Goal: Transaction & Acquisition: Book appointment/travel/reservation

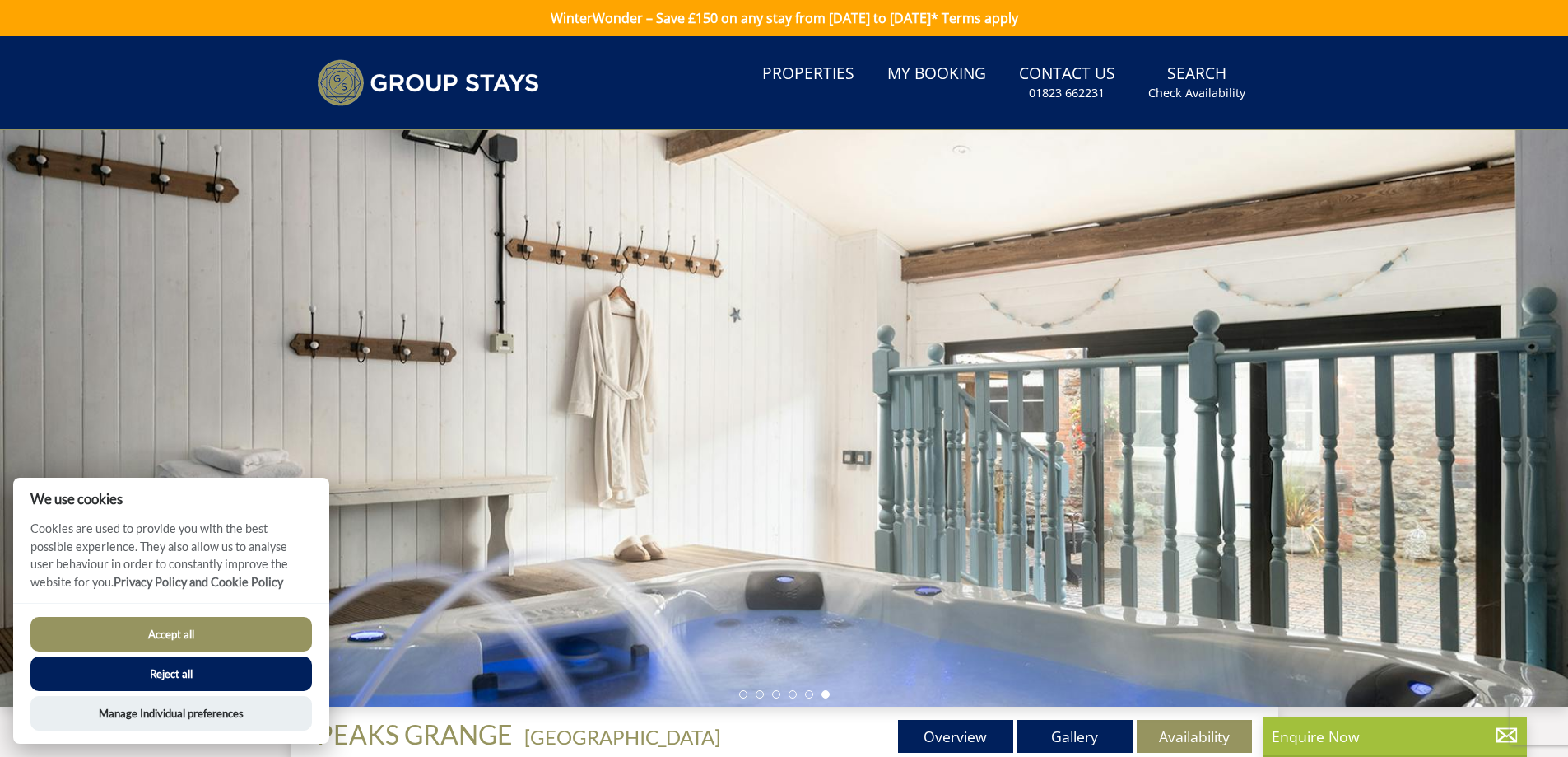
click at [210, 632] on button "Accept all" at bounding box center [171, 634] width 281 height 35
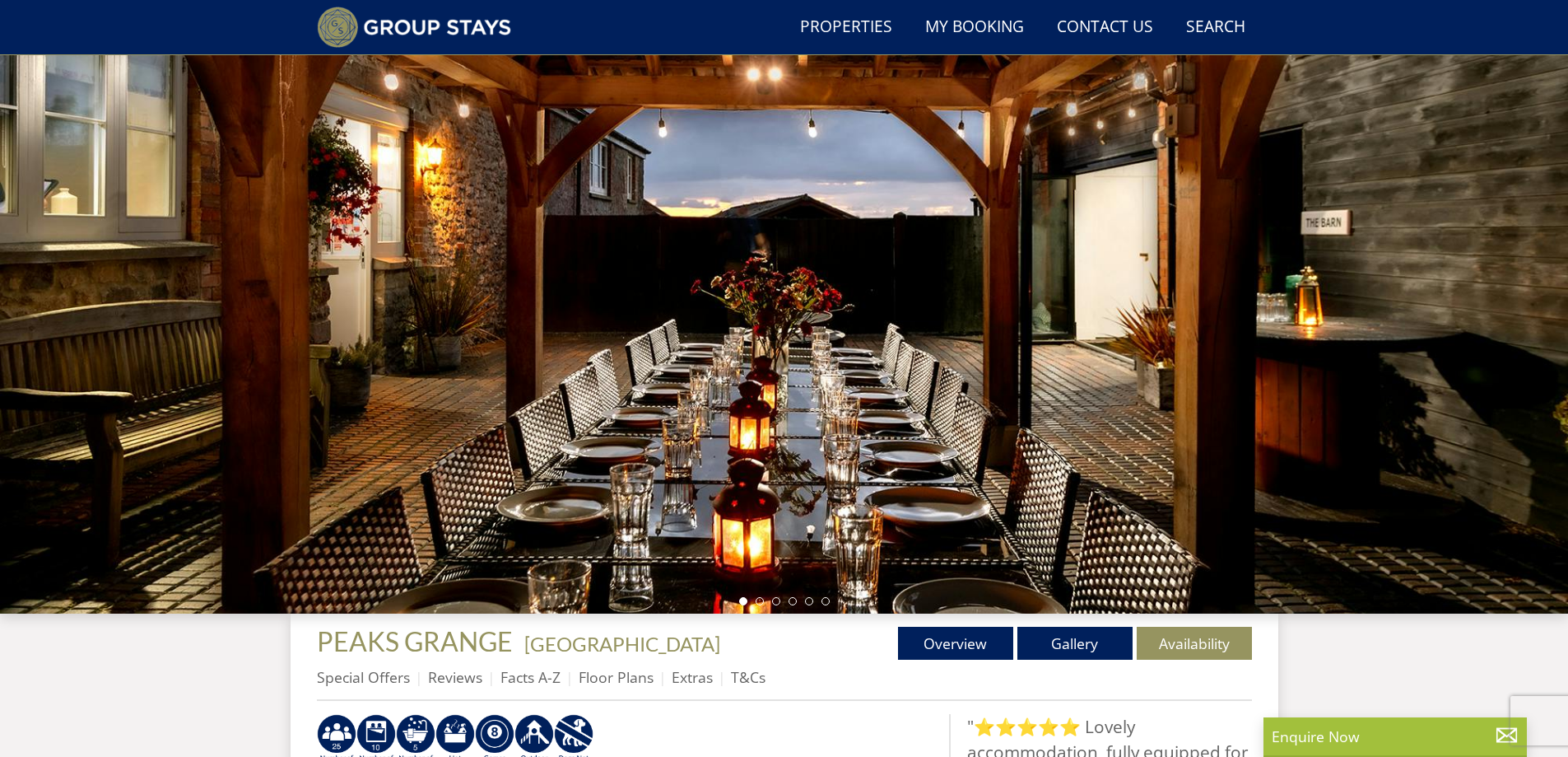
scroll to position [44, 0]
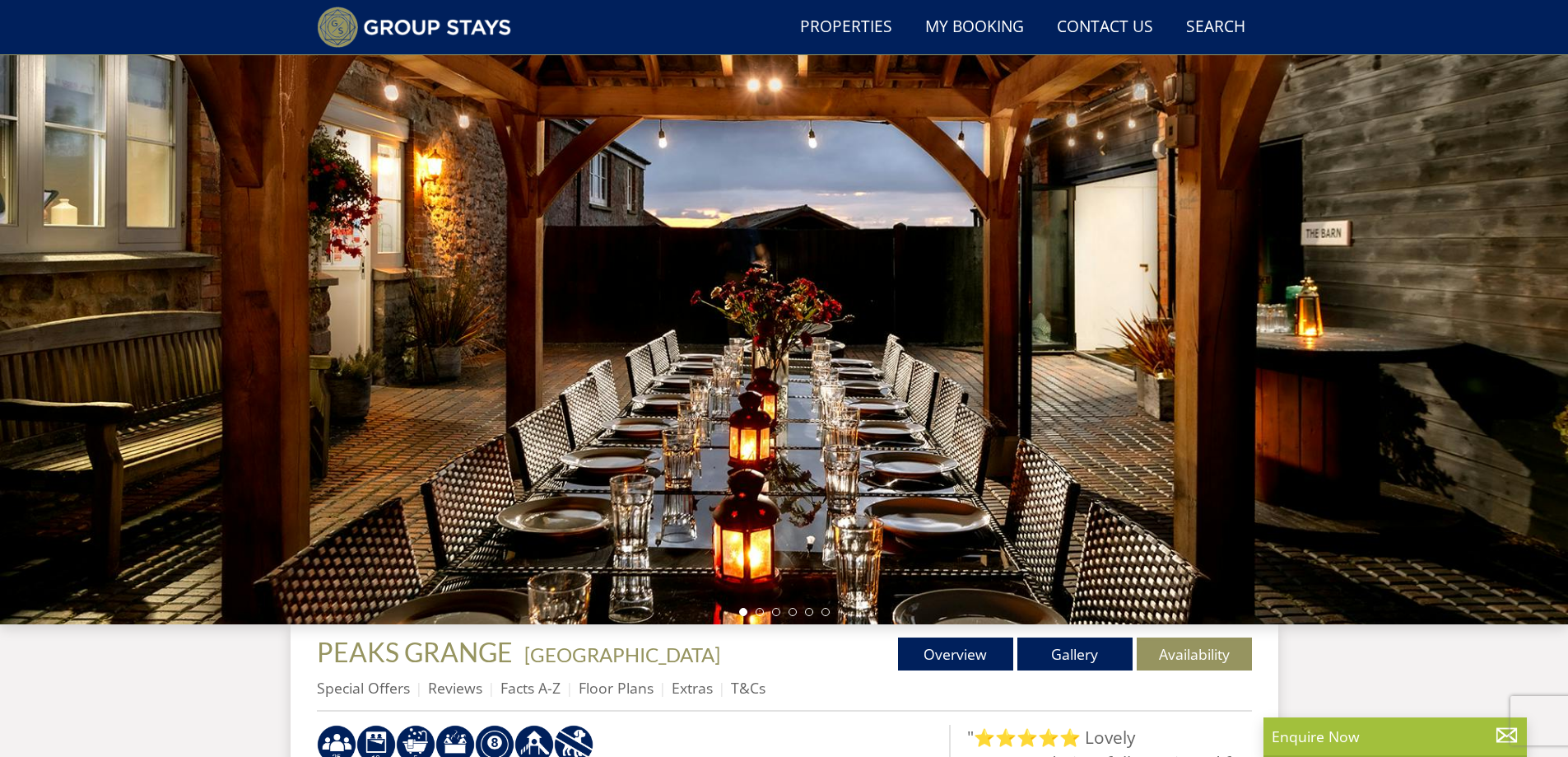
click at [552, 391] on div at bounding box center [784, 335] width 1568 height 576
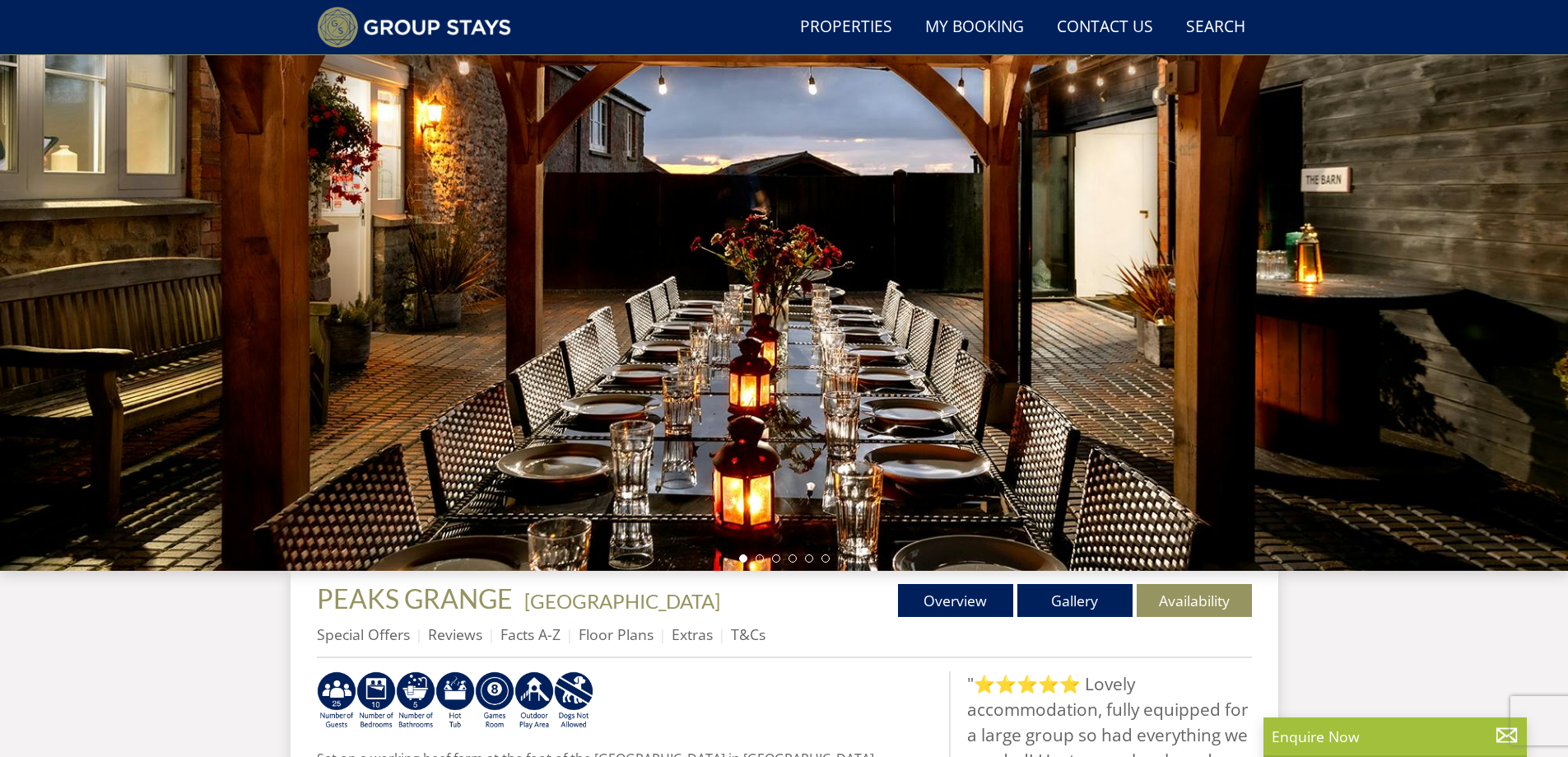
scroll to position [126, 0]
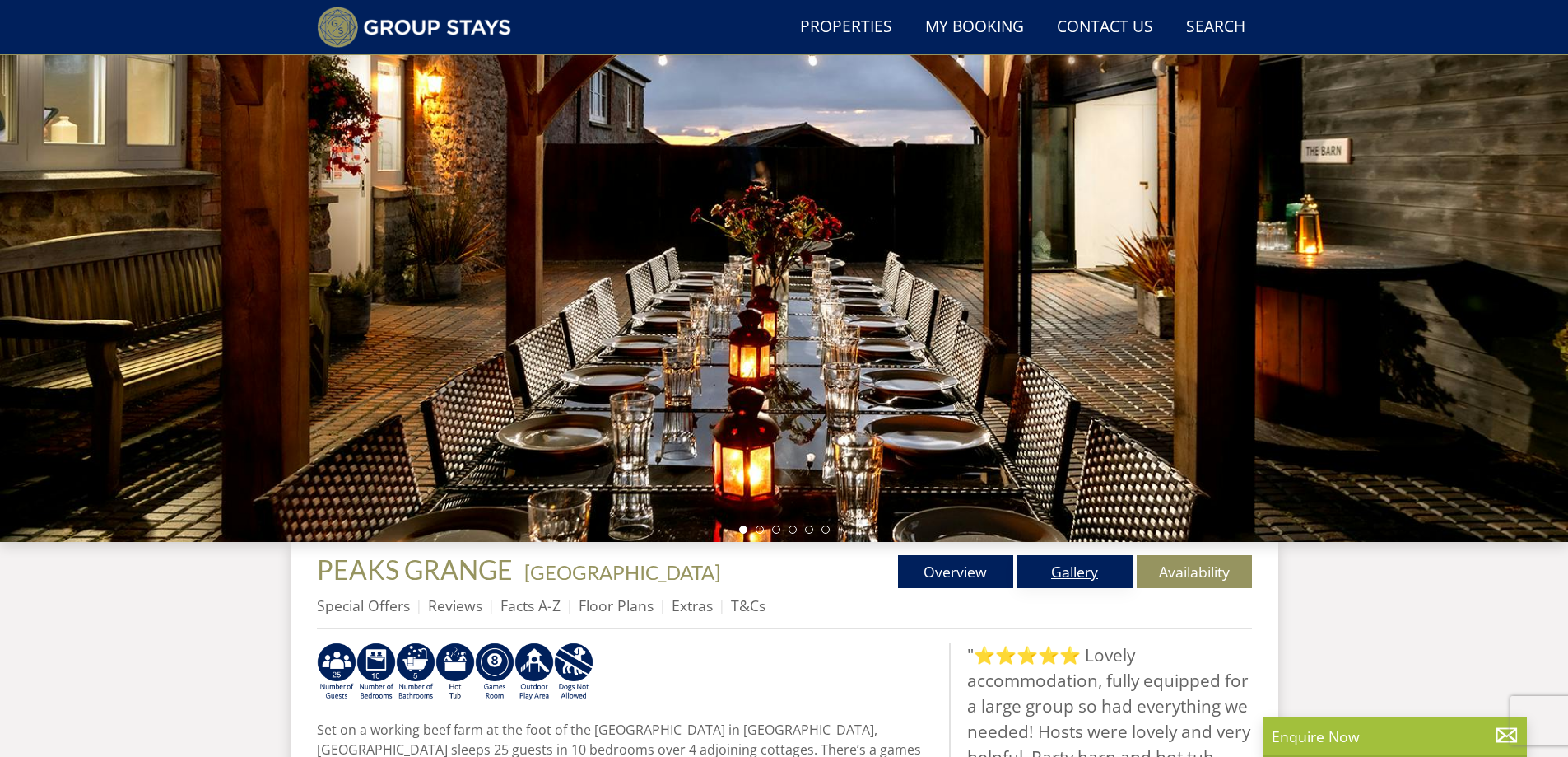
click at [1081, 574] on link "Gallery" at bounding box center [1075, 571] width 115 height 33
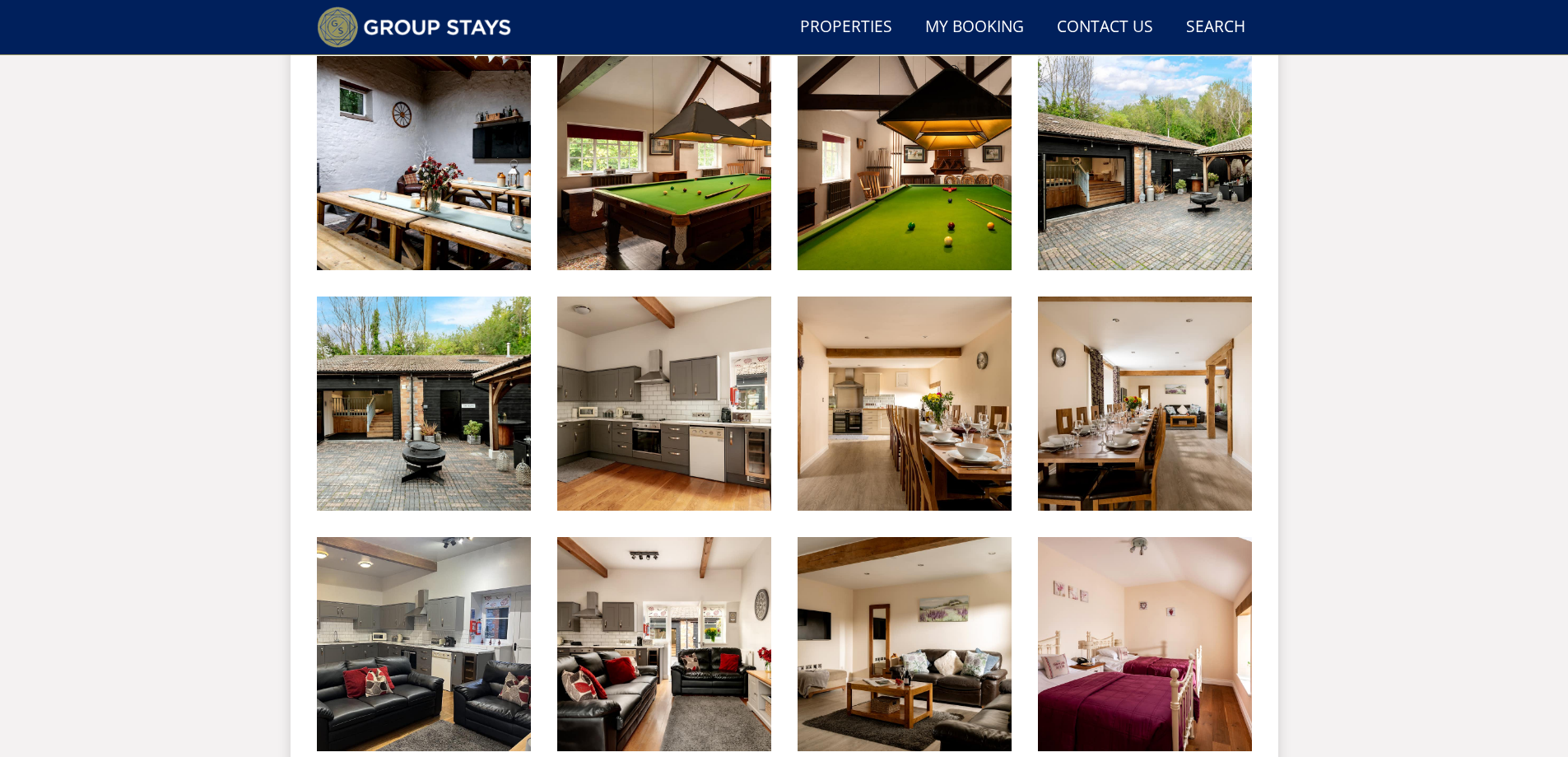
scroll to position [1217, 0]
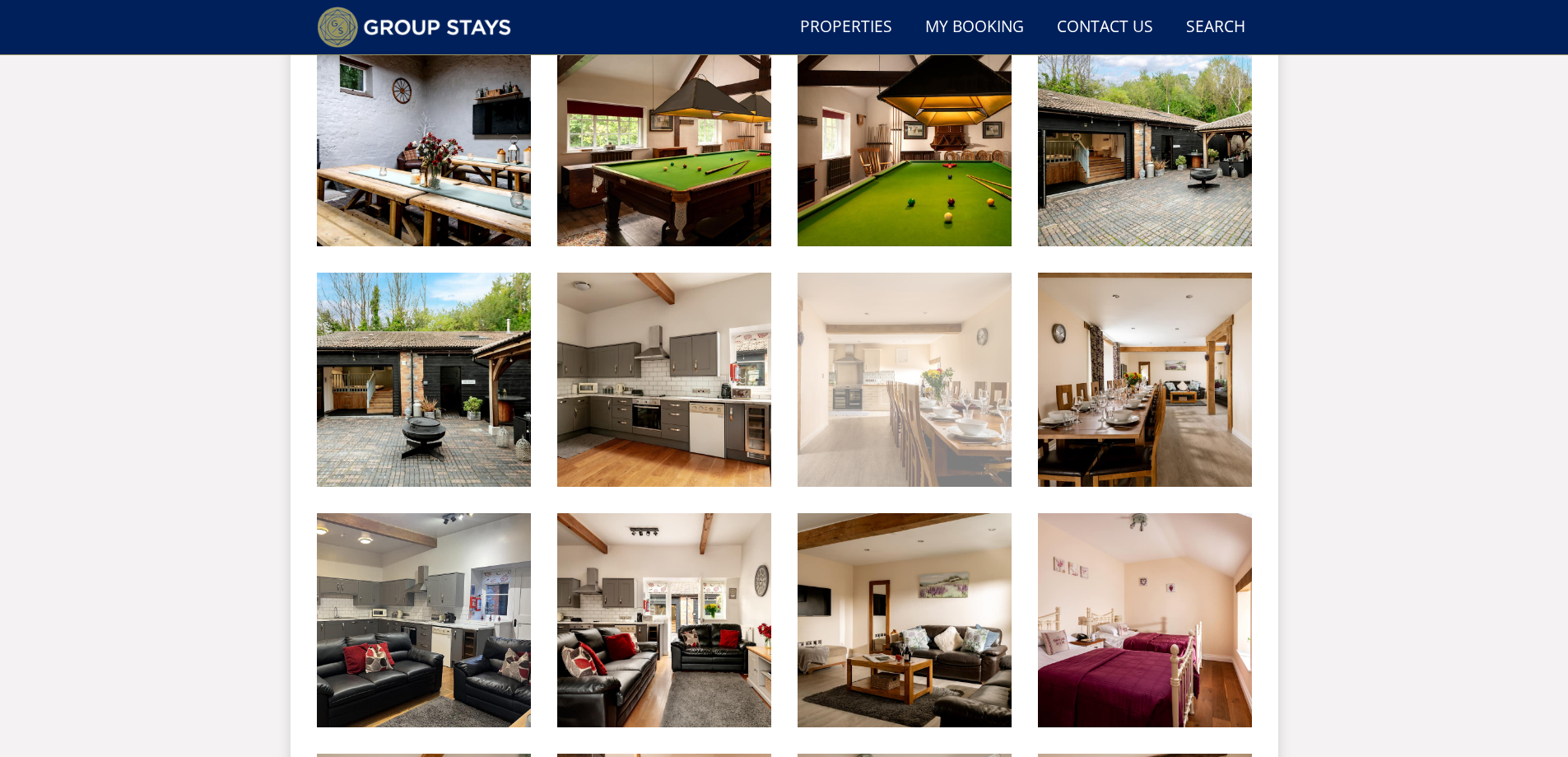
click at [873, 411] on img at bounding box center [905, 380] width 214 height 214
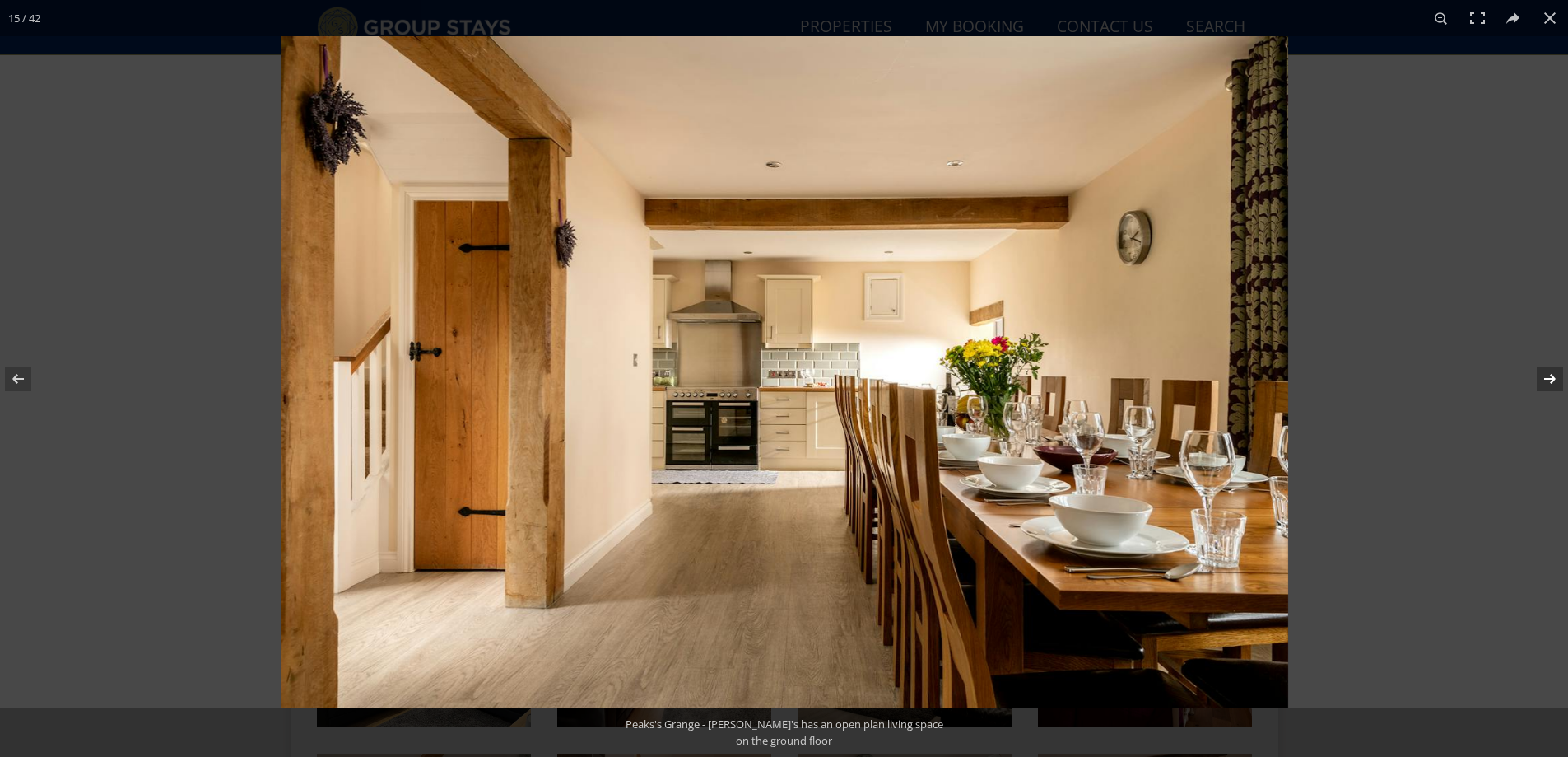
click at [1549, 375] on button at bounding box center [1539, 379] width 57 height 82
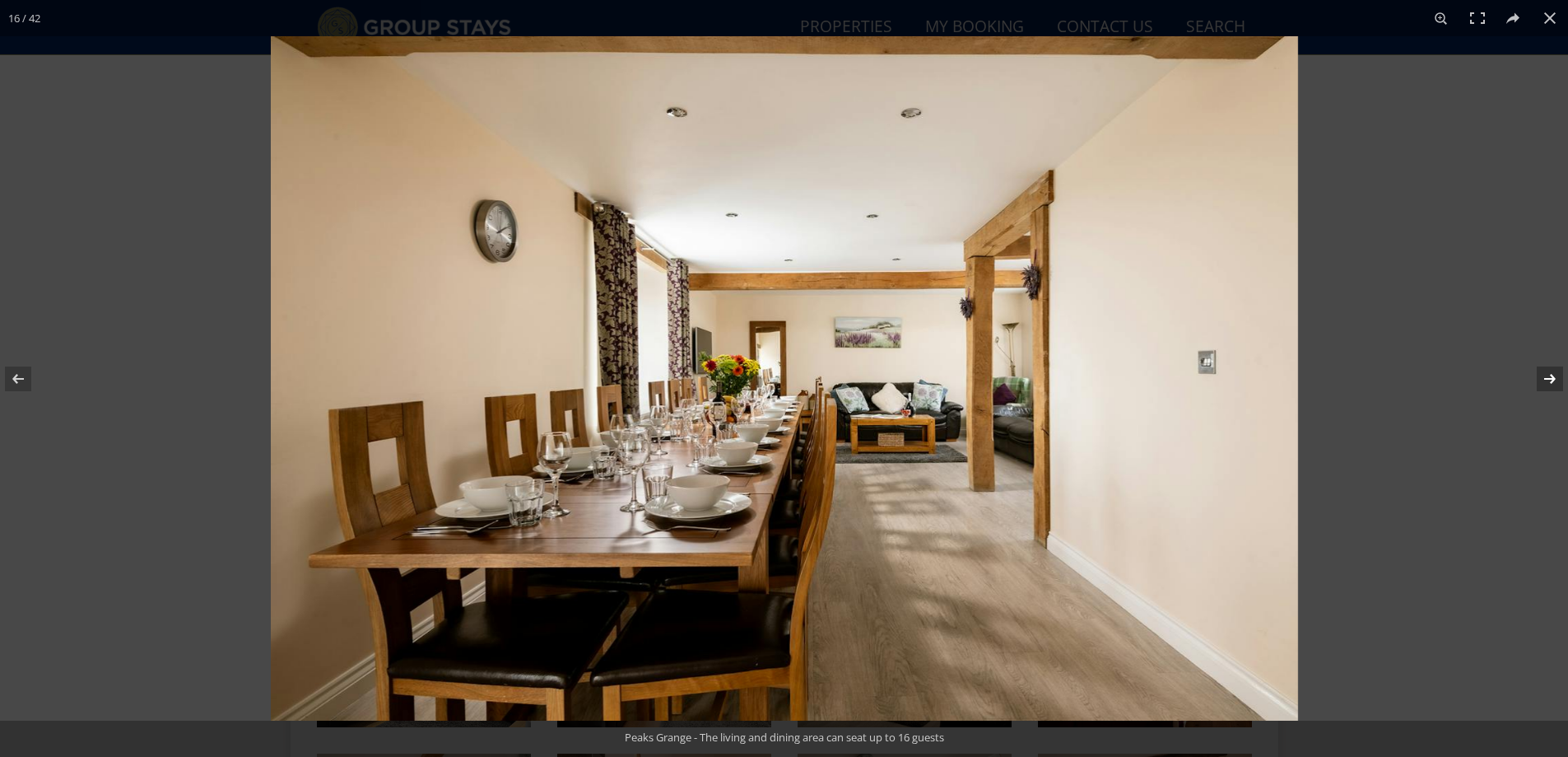
click at [1536, 378] on button at bounding box center [1539, 379] width 57 height 82
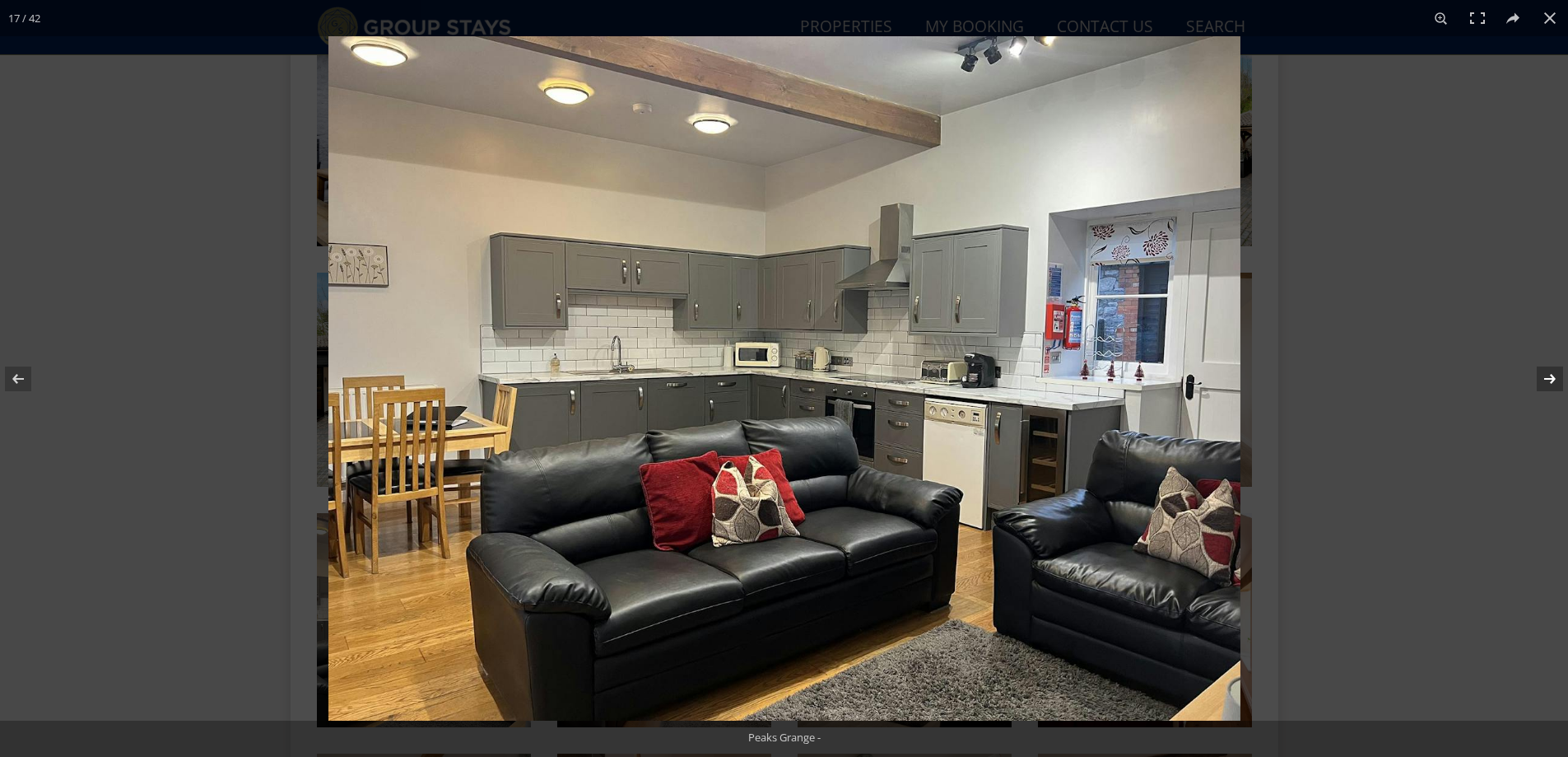
click at [1539, 378] on button at bounding box center [1539, 379] width 57 height 82
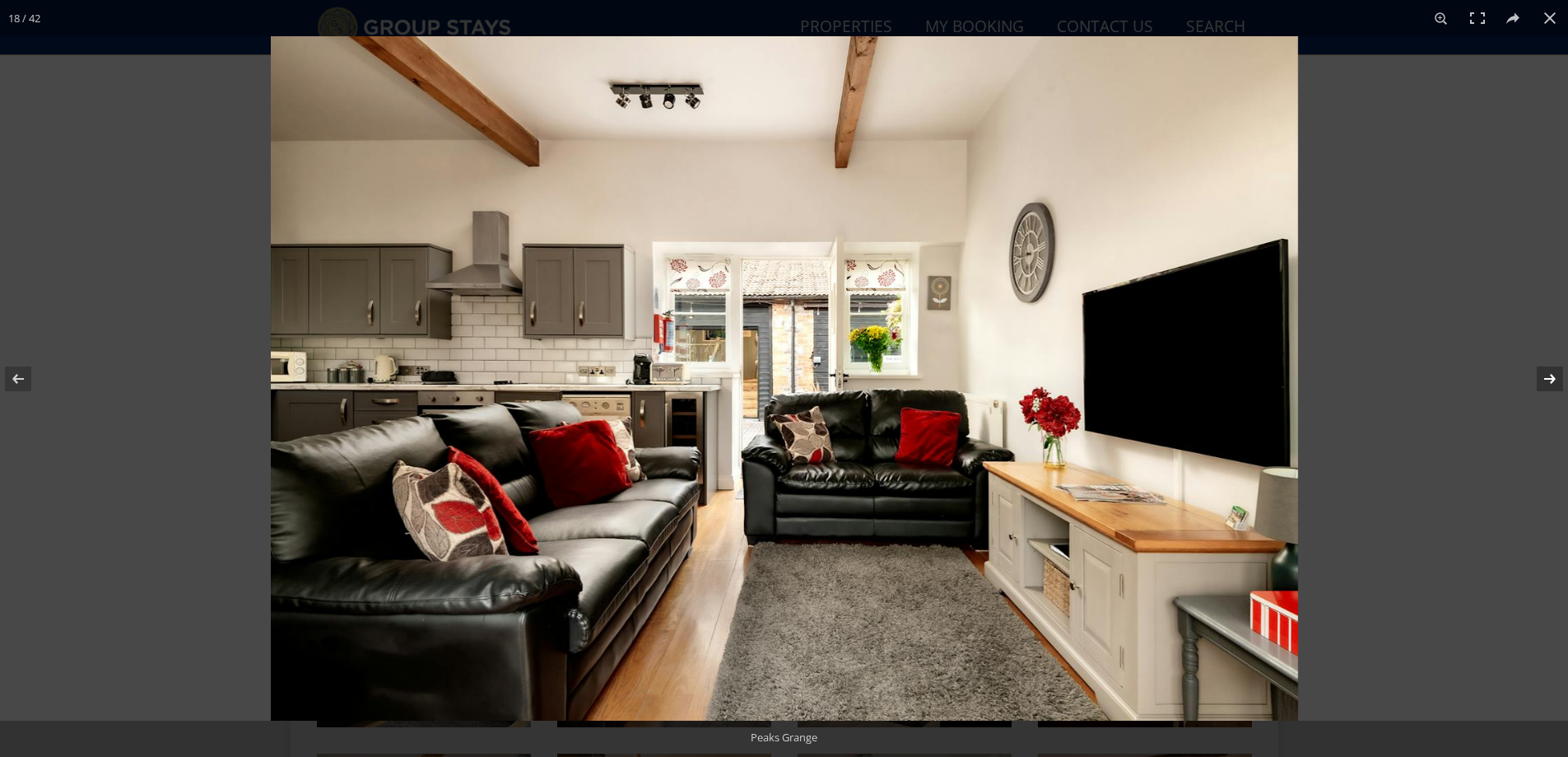
click at [1539, 378] on button at bounding box center [1539, 379] width 57 height 82
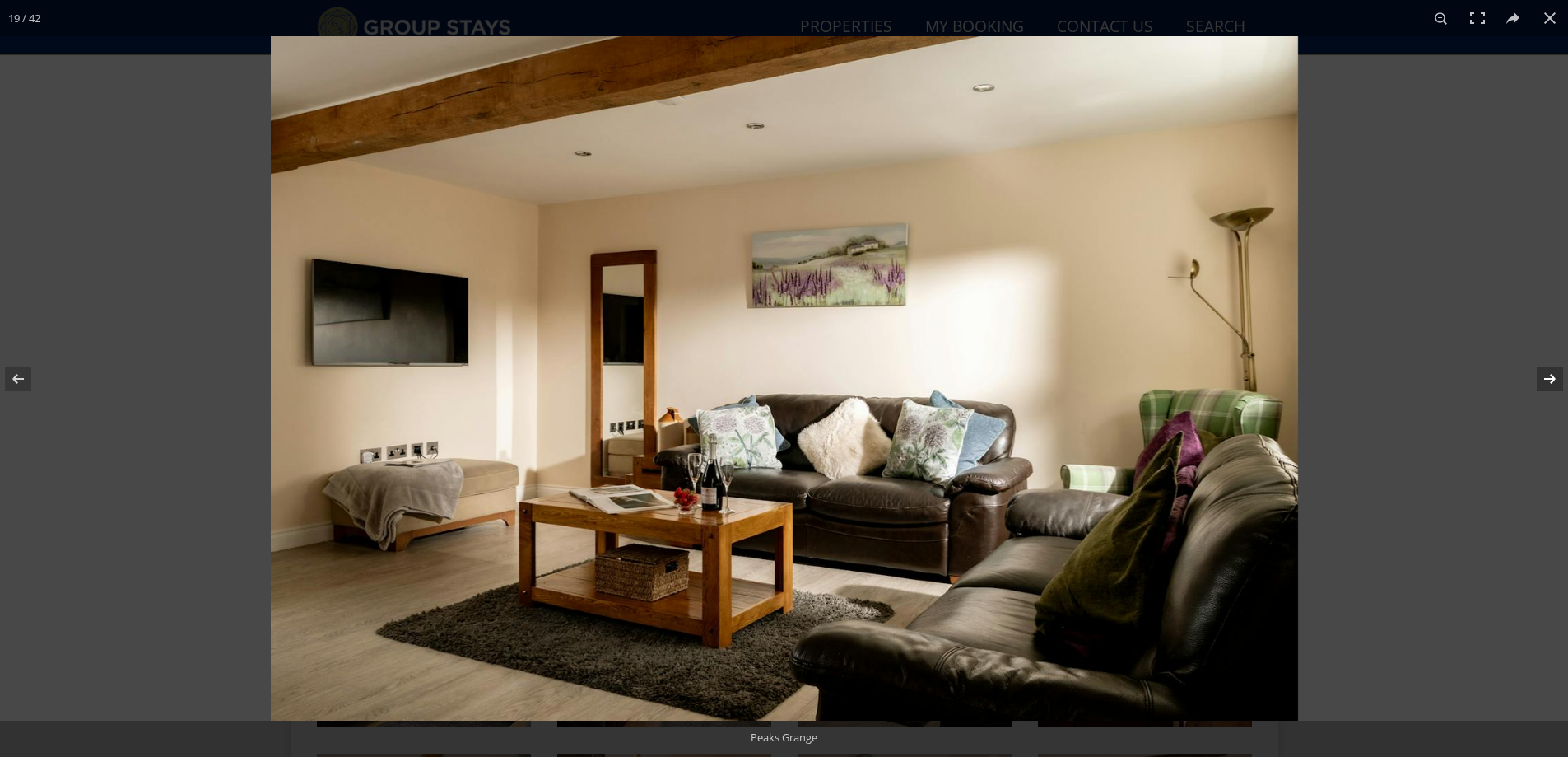
click at [1539, 378] on button at bounding box center [1539, 379] width 57 height 82
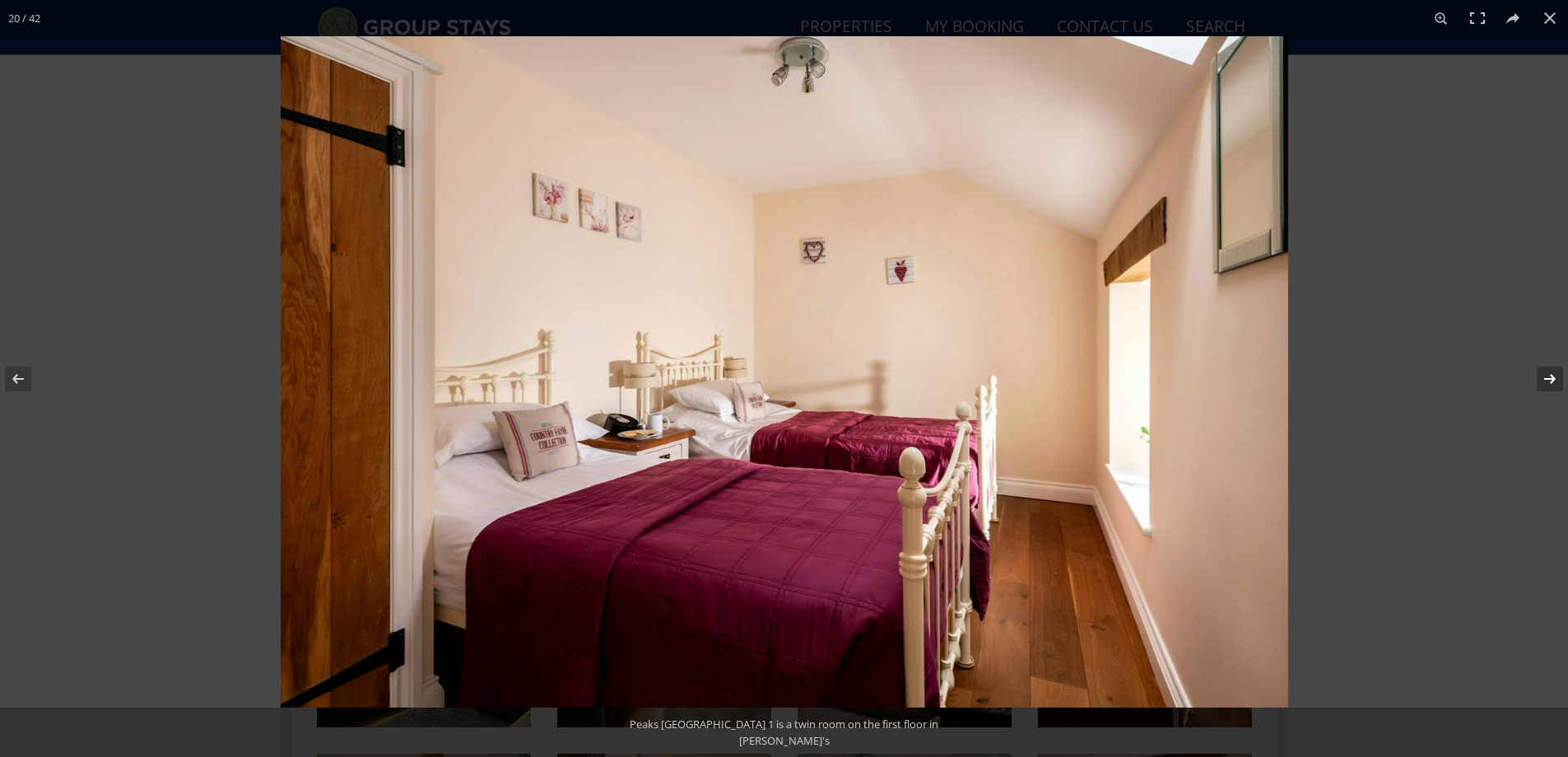
click at [1539, 378] on button at bounding box center [1539, 379] width 57 height 82
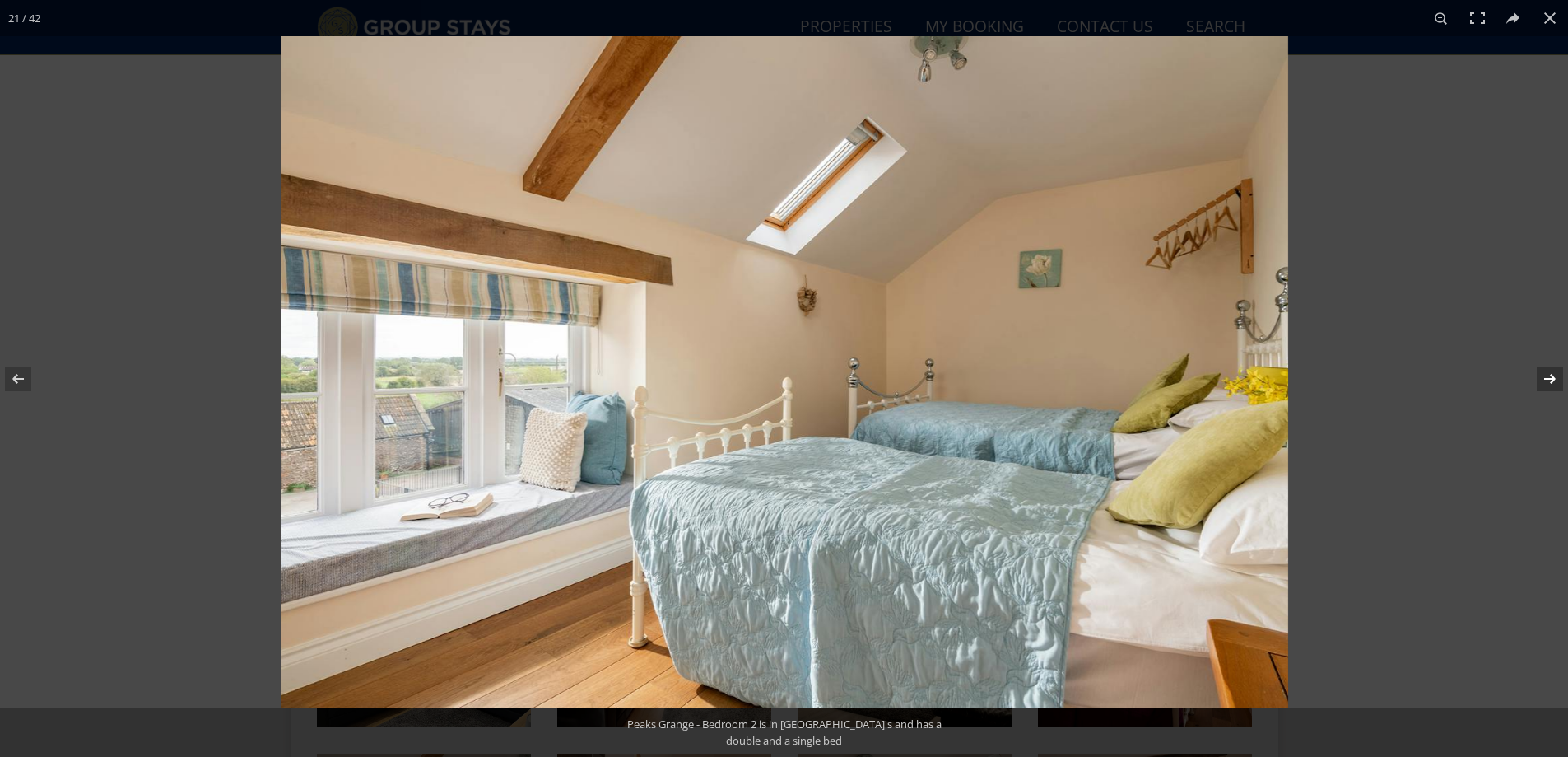
click at [1539, 378] on button at bounding box center [1539, 379] width 57 height 82
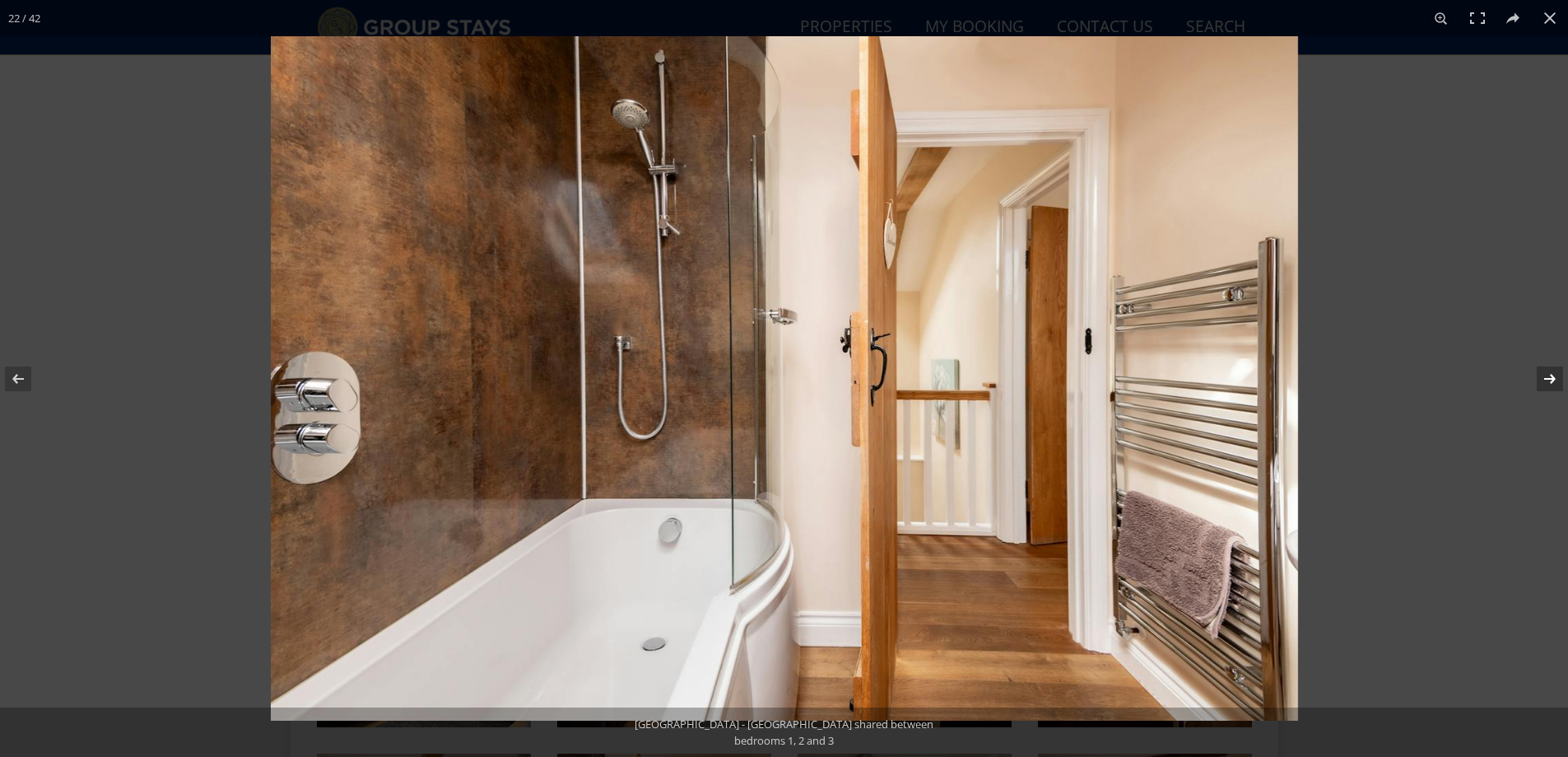
click at [1539, 378] on button at bounding box center [1539, 379] width 57 height 82
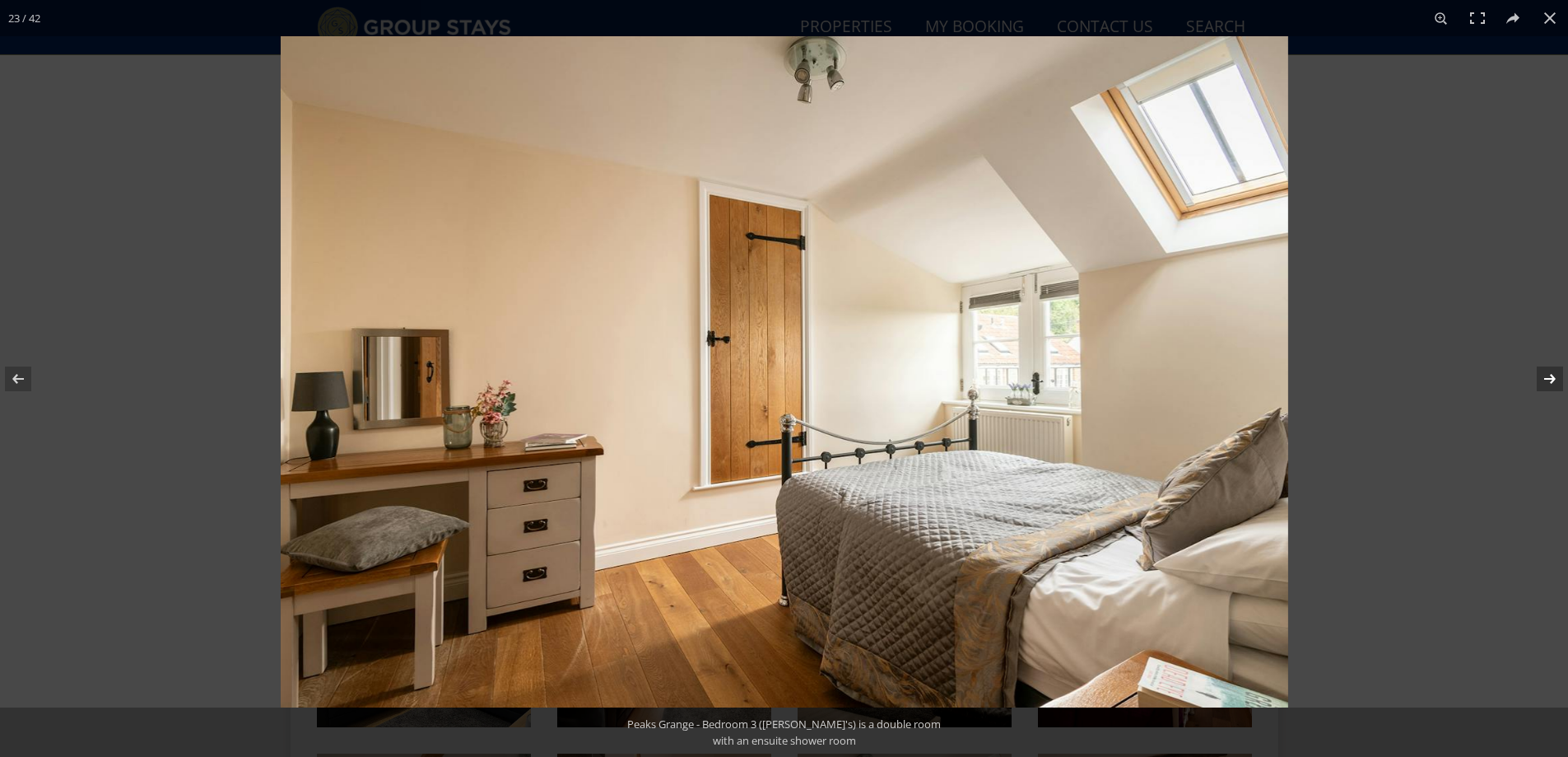
click at [1539, 378] on button at bounding box center [1539, 379] width 57 height 82
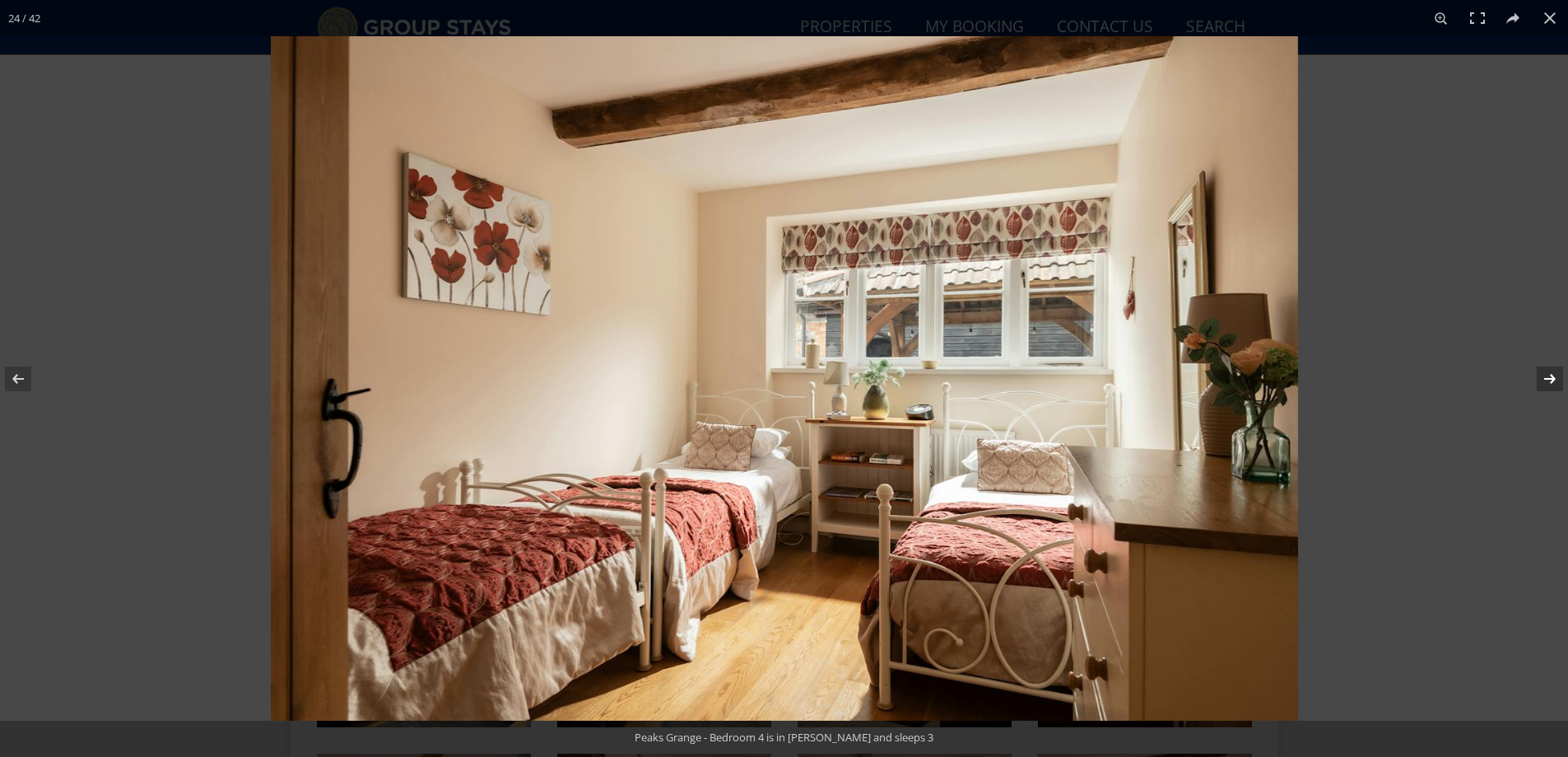
click at [1539, 378] on button at bounding box center [1539, 379] width 57 height 82
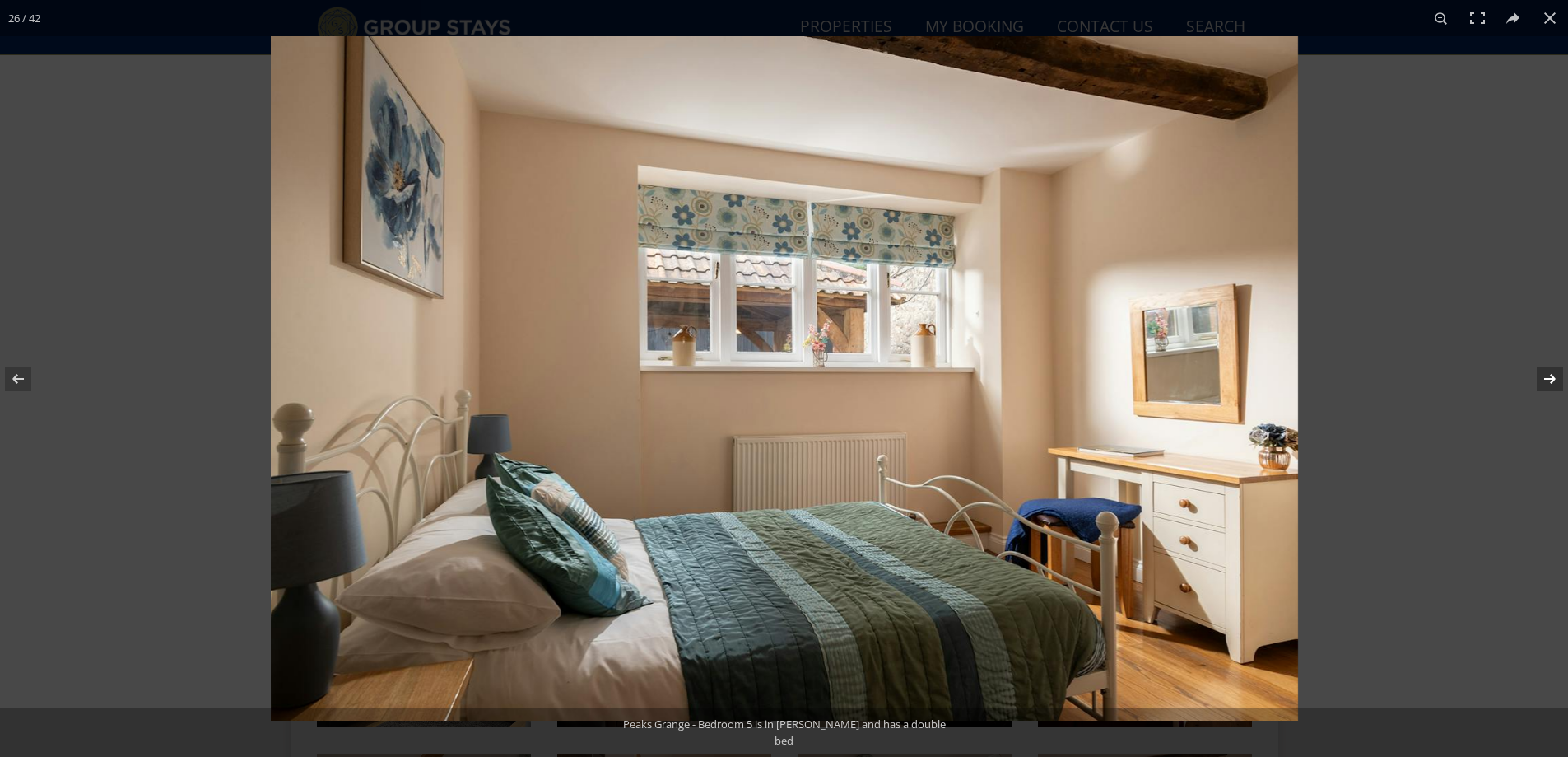
click at [1539, 378] on button at bounding box center [1539, 379] width 57 height 82
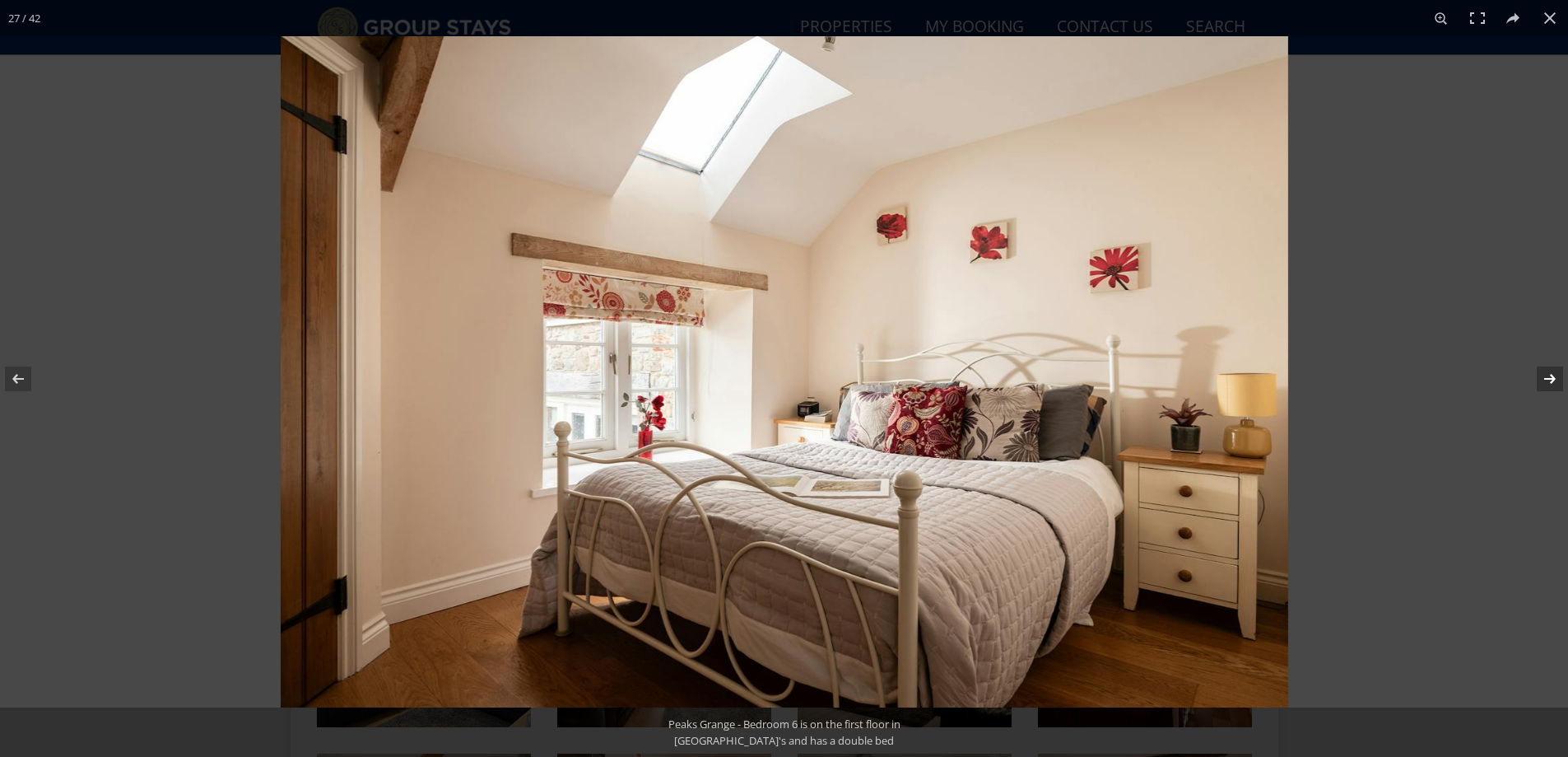
click at [1539, 378] on button at bounding box center [1539, 379] width 57 height 82
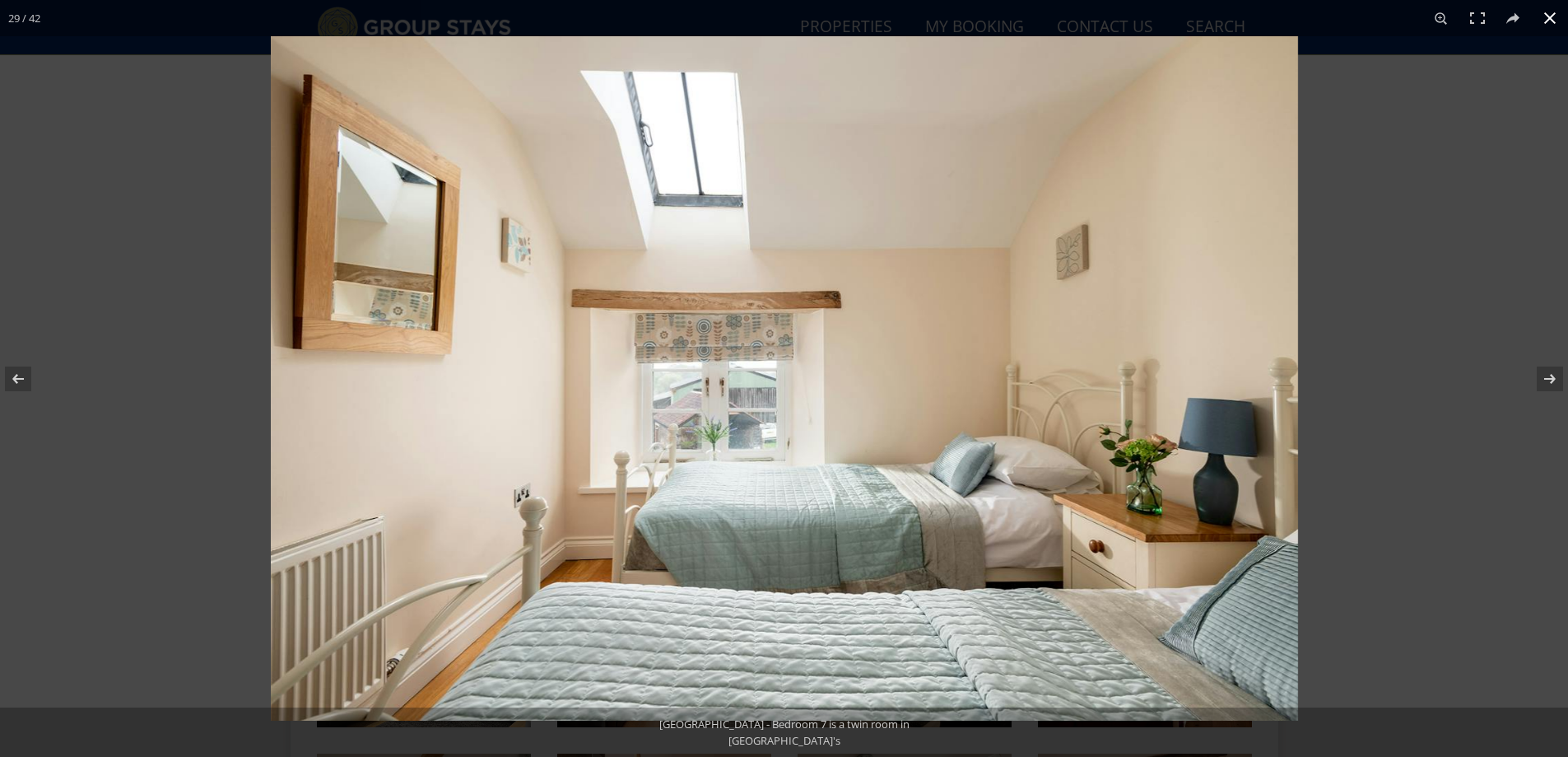
click at [1544, 19] on button at bounding box center [1549, 18] width 37 height 37
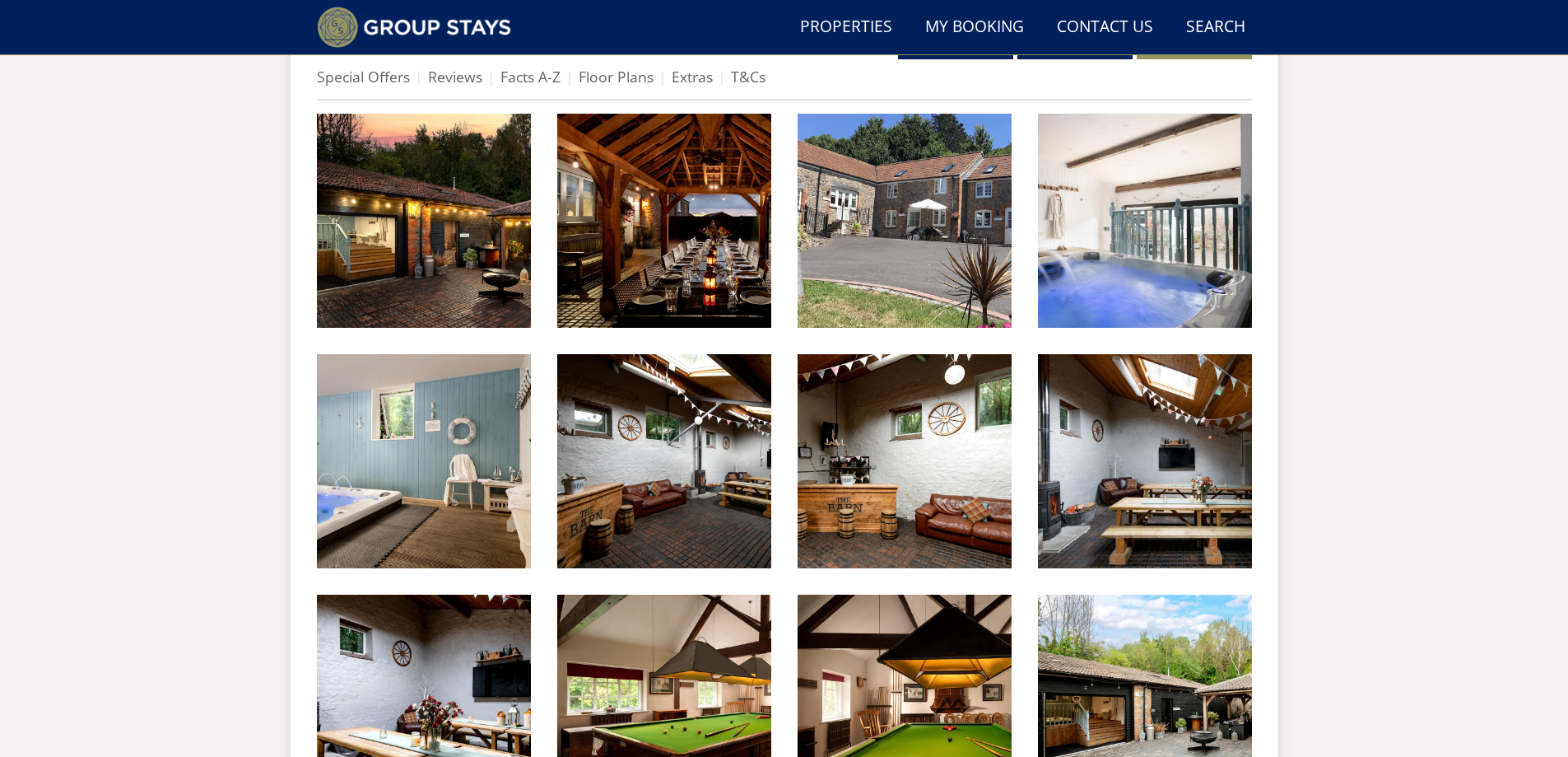
scroll to position [641, 0]
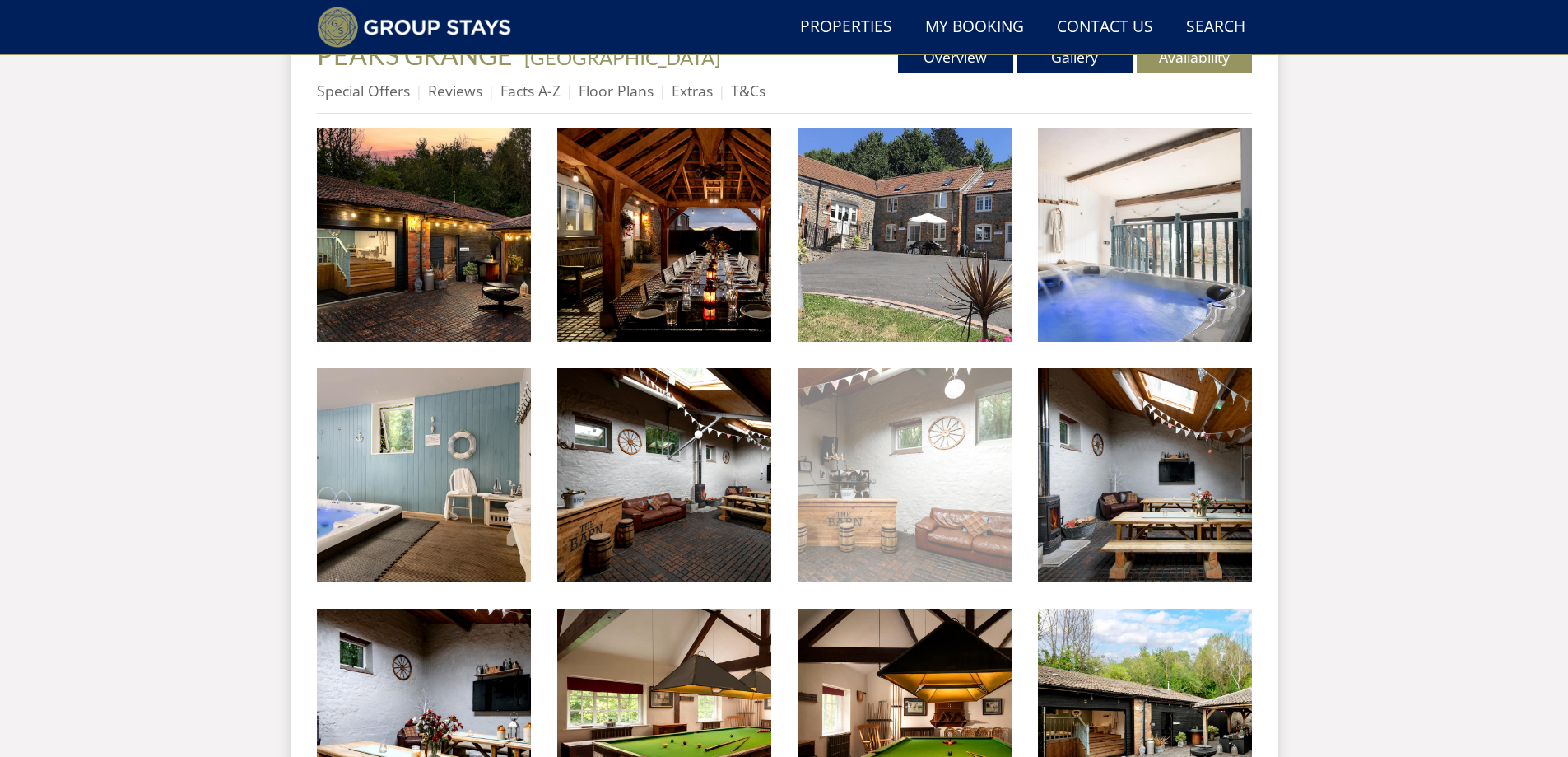
click at [903, 525] on img at bounding box center [905, 475] width 214 height 214
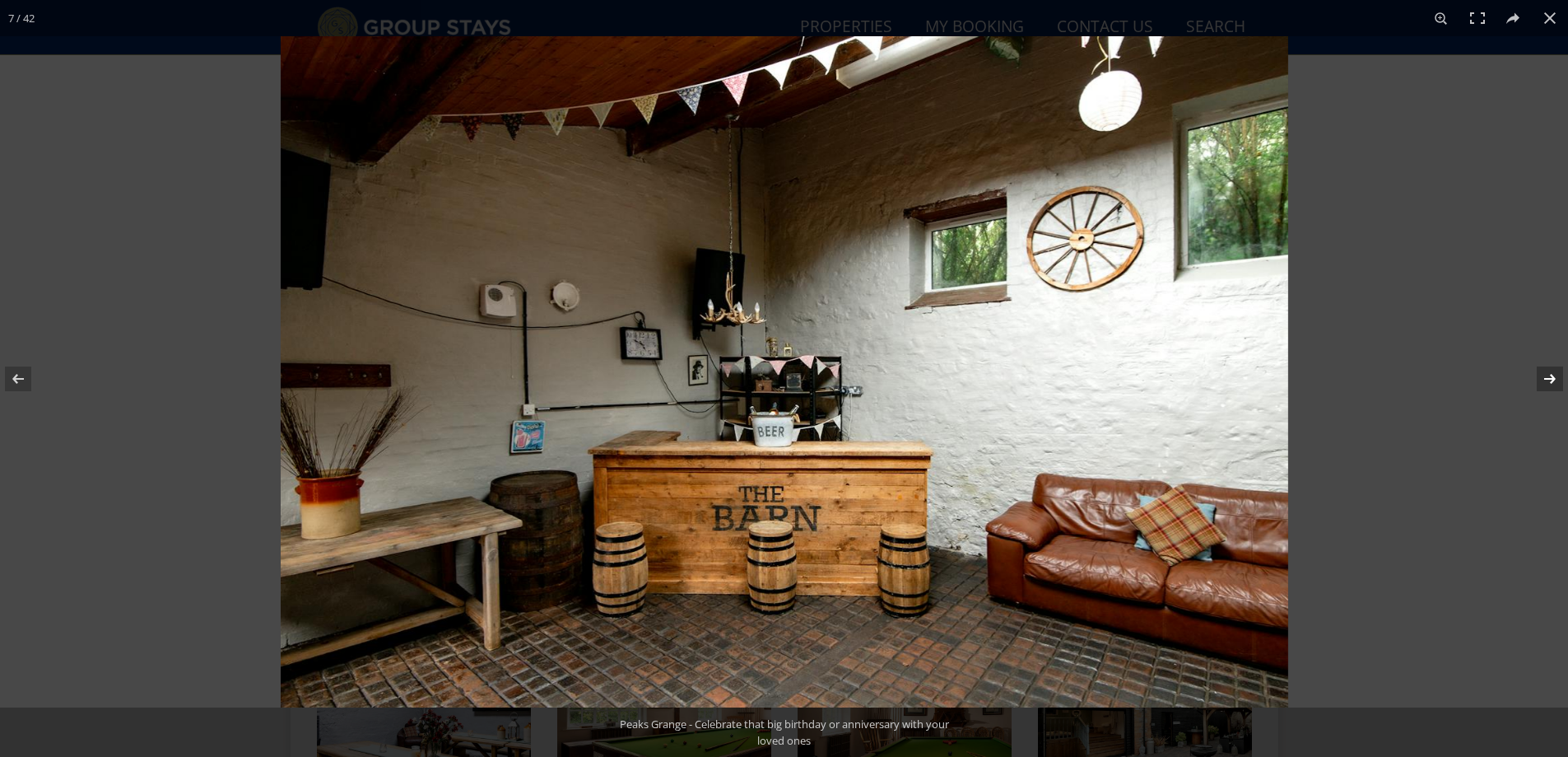
click at [1543, 368] on button at bounding box center [1539, 379] width 57 height 82
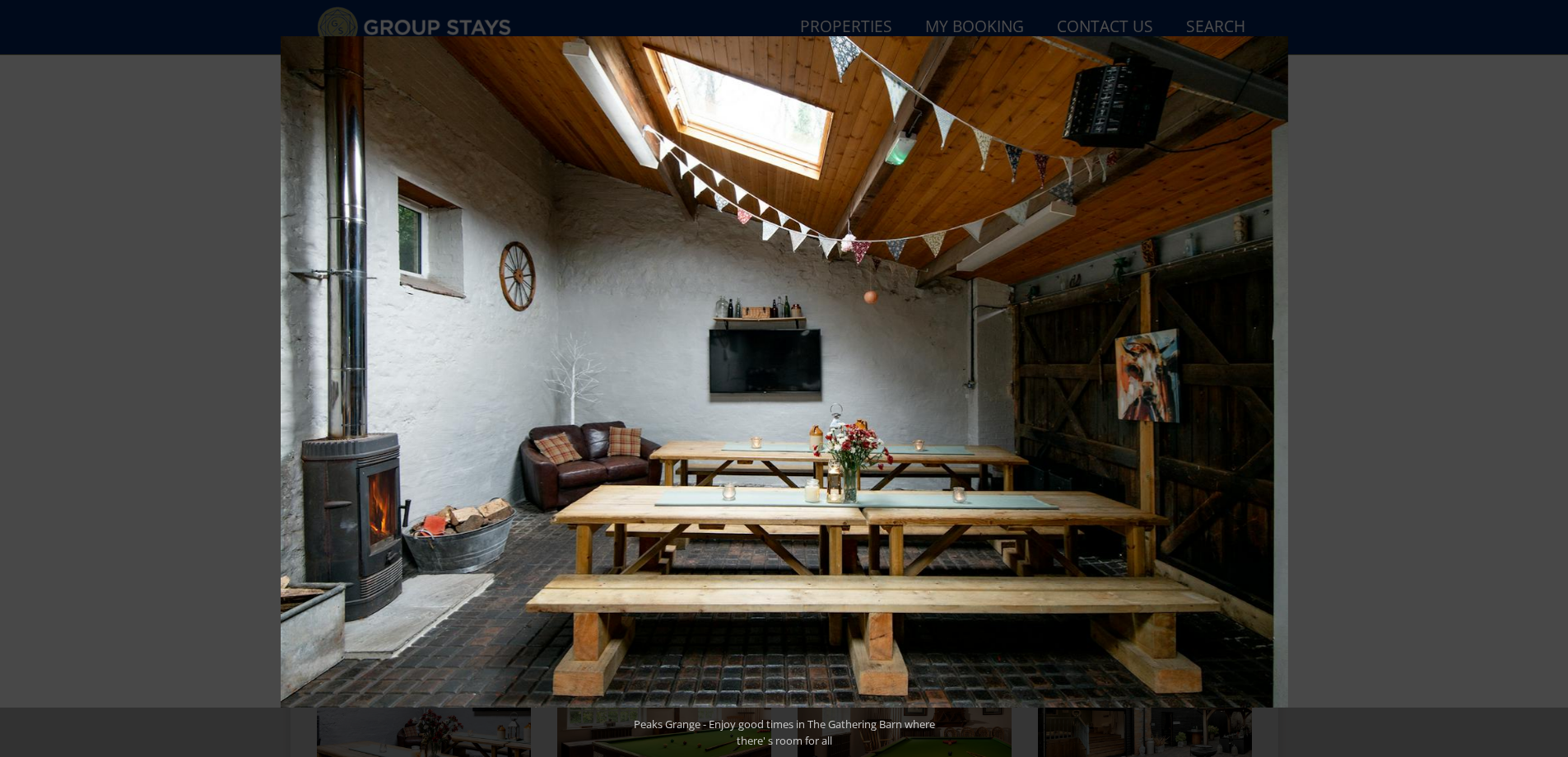
click at [1543, 368] on button at bounding box center [1539, 379] width 57 height 82
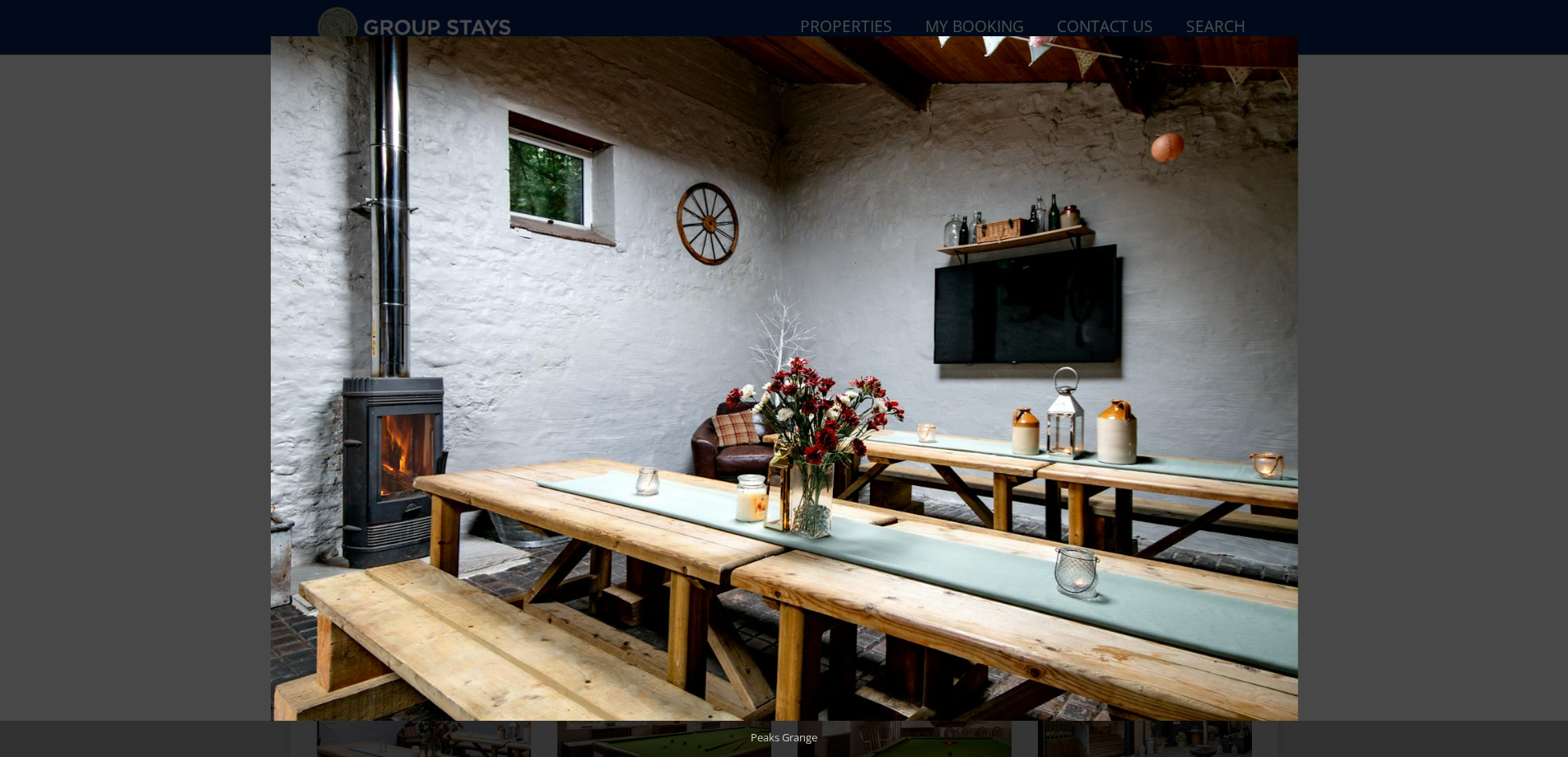
click at [1543, 368] on button at bounding box center [1539, 379] width 57 height 82
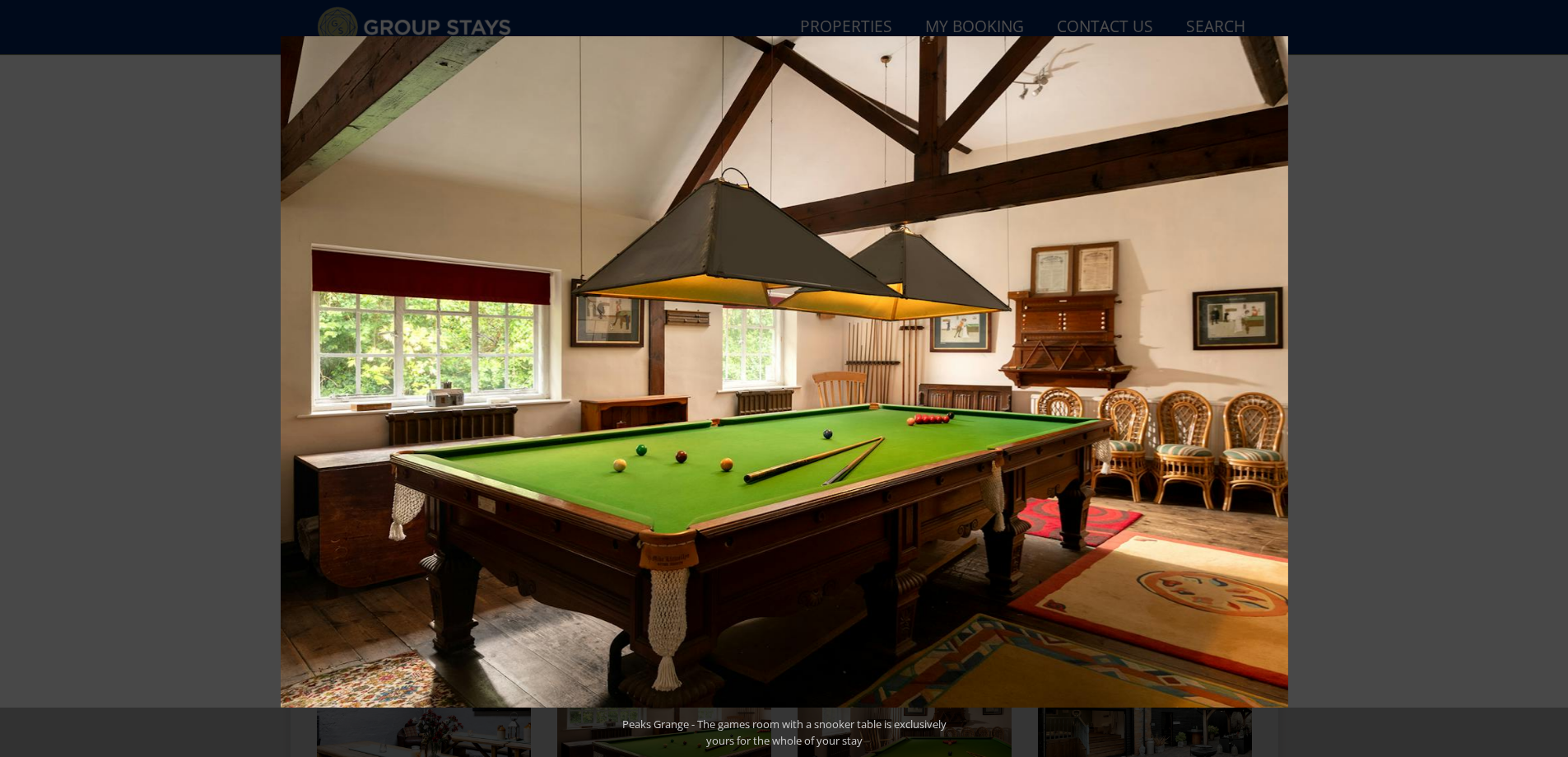
click at [1543, 368] on button at bounding box center [1539, 379] width 57 height 82
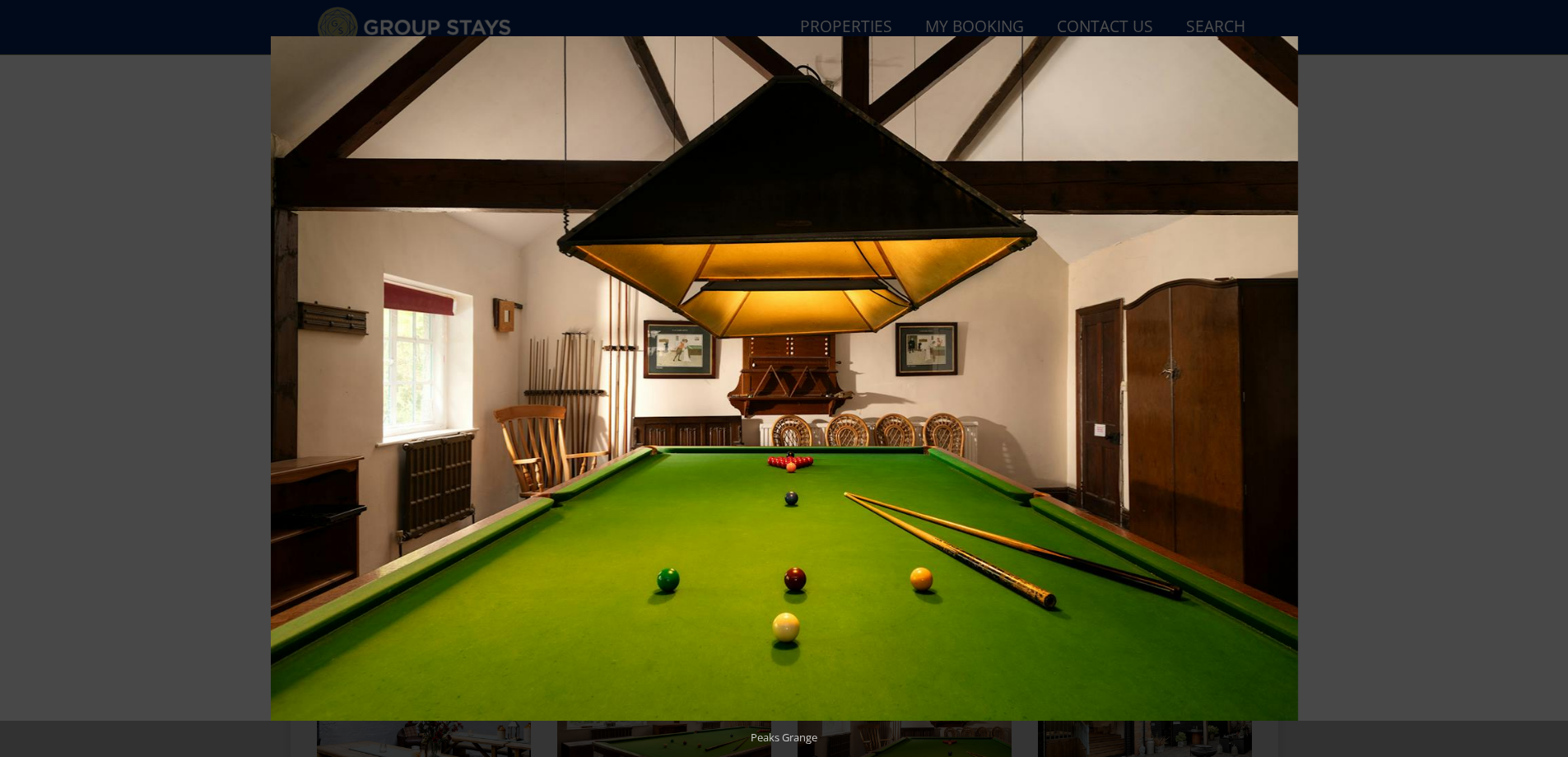
click at [1543, 368] on button at bounding box center [1539, 379] width 57 height 82
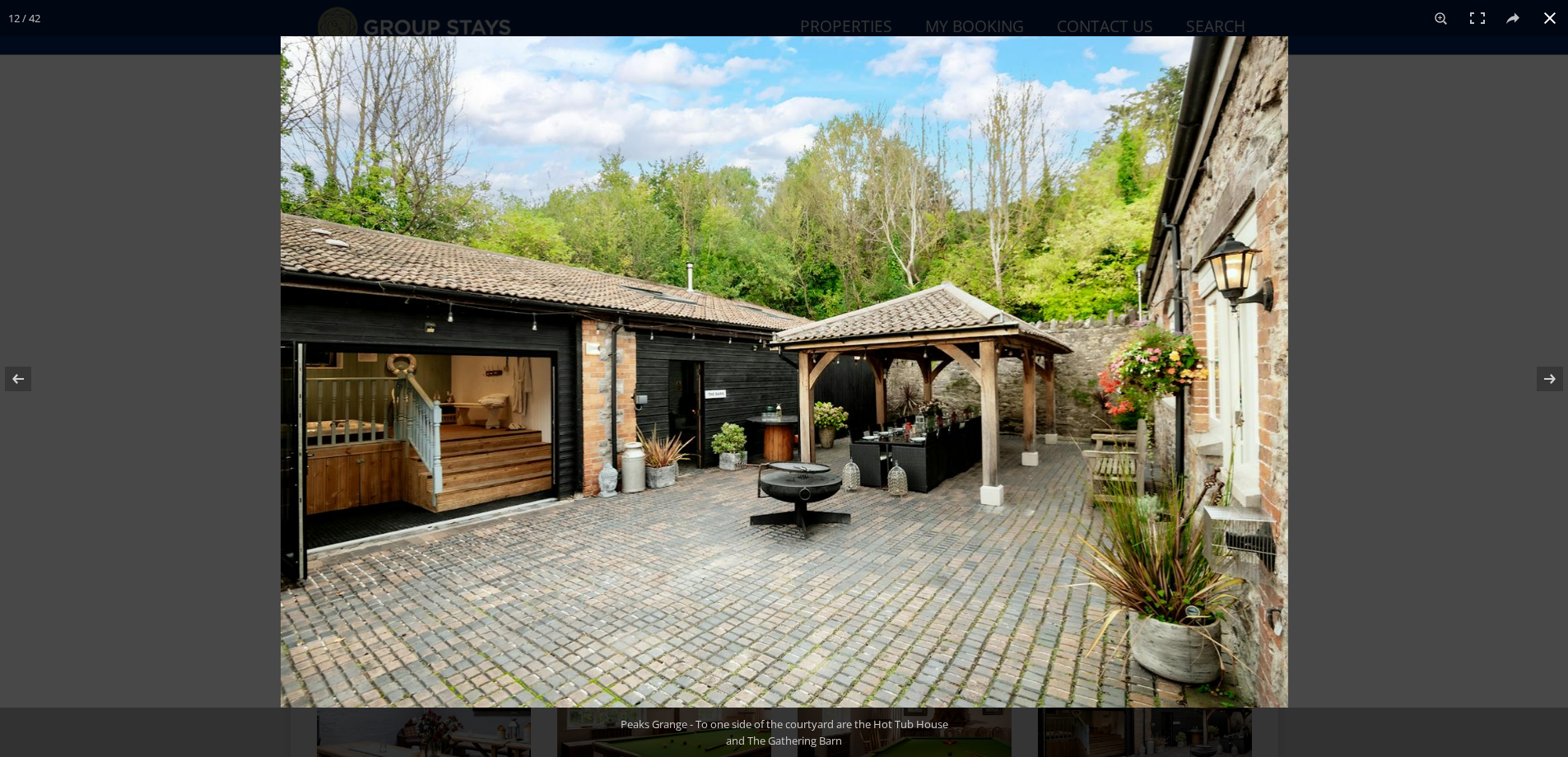
click at [188, 121] on div at bounding box center [784, 378] width 1568 height 757
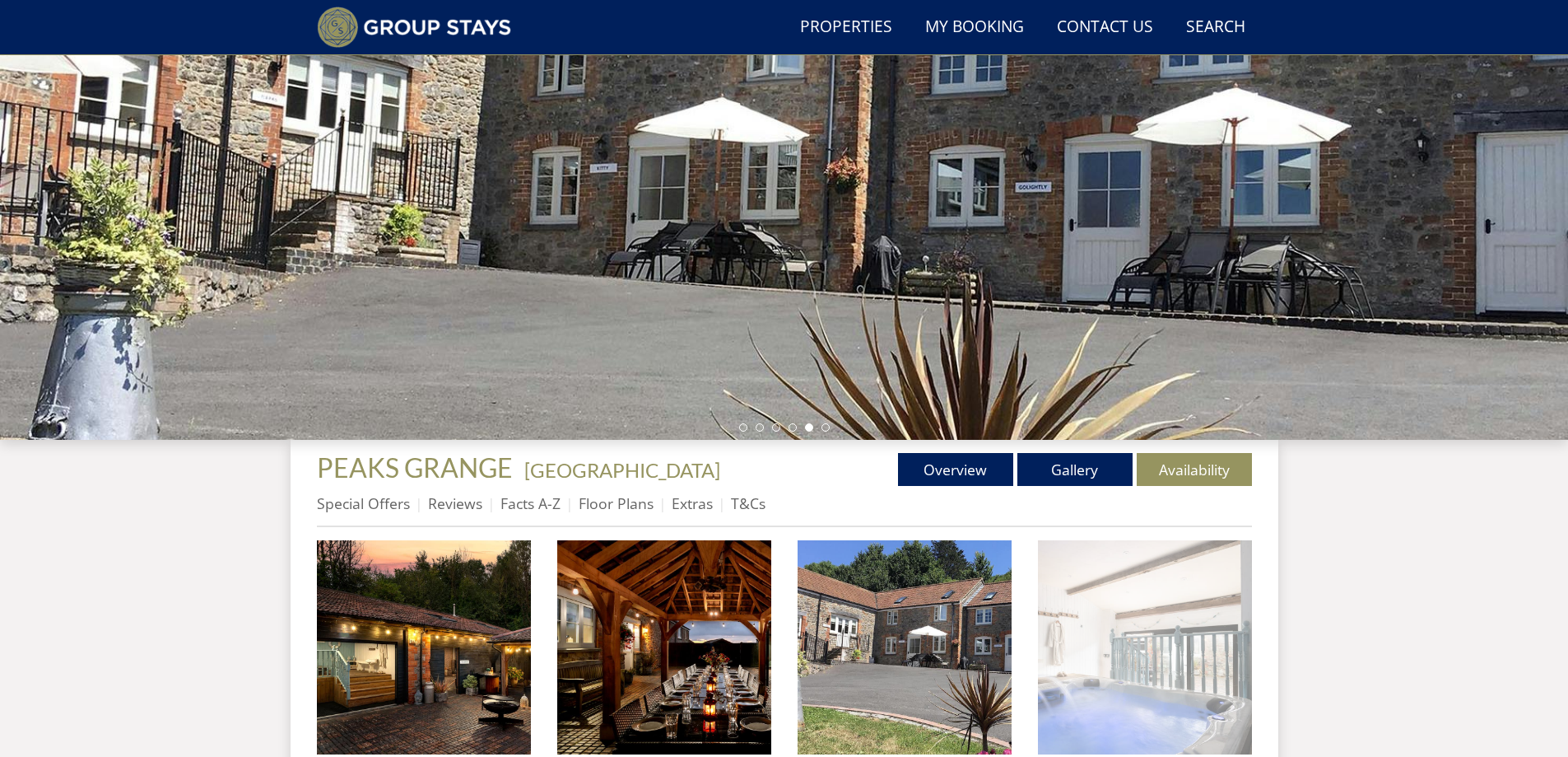
scroll to position [64, 0]
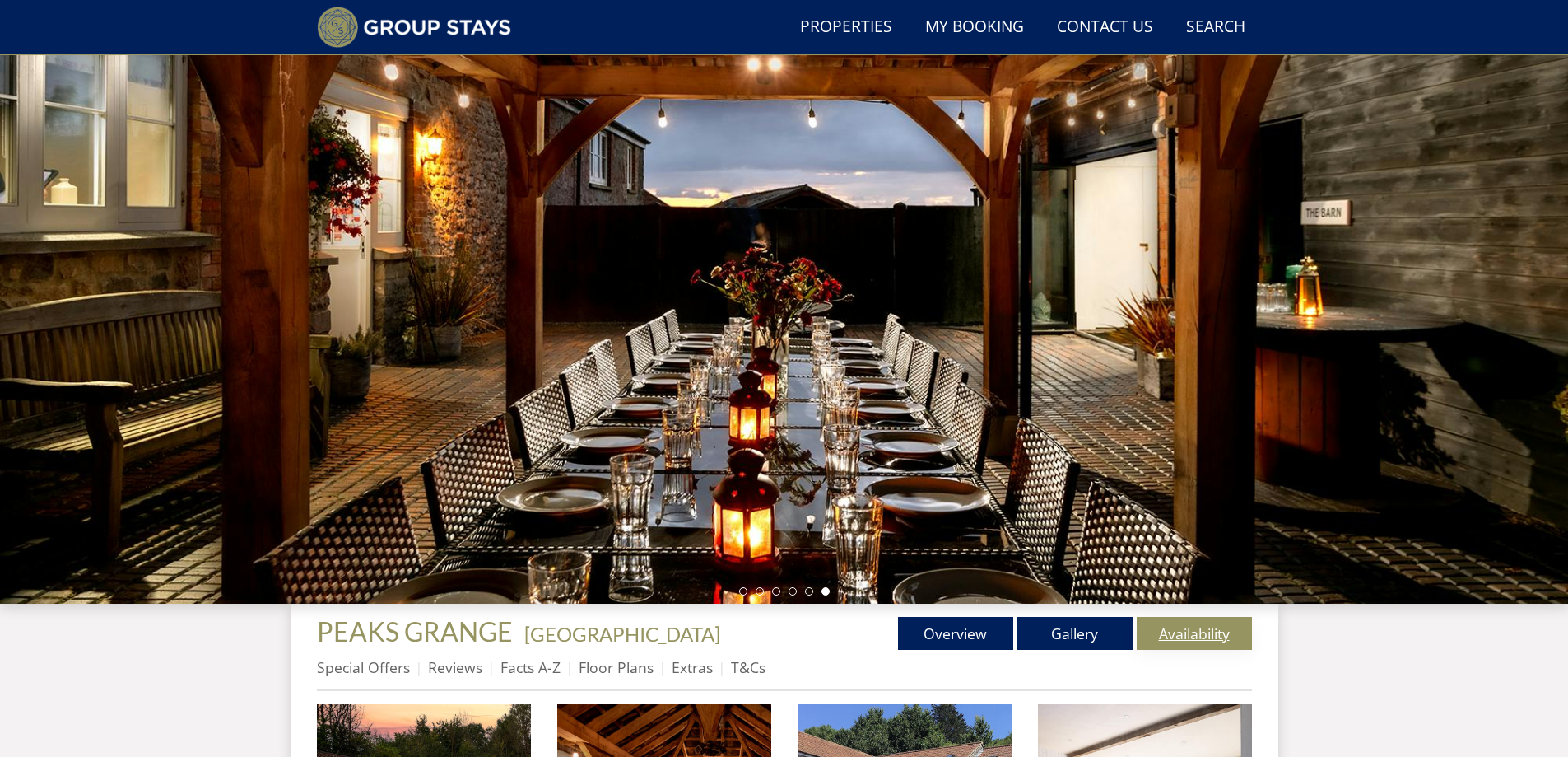
click at [1208, 632] on link "Availability" at bounding box center [1194, 633] width 115 height 33
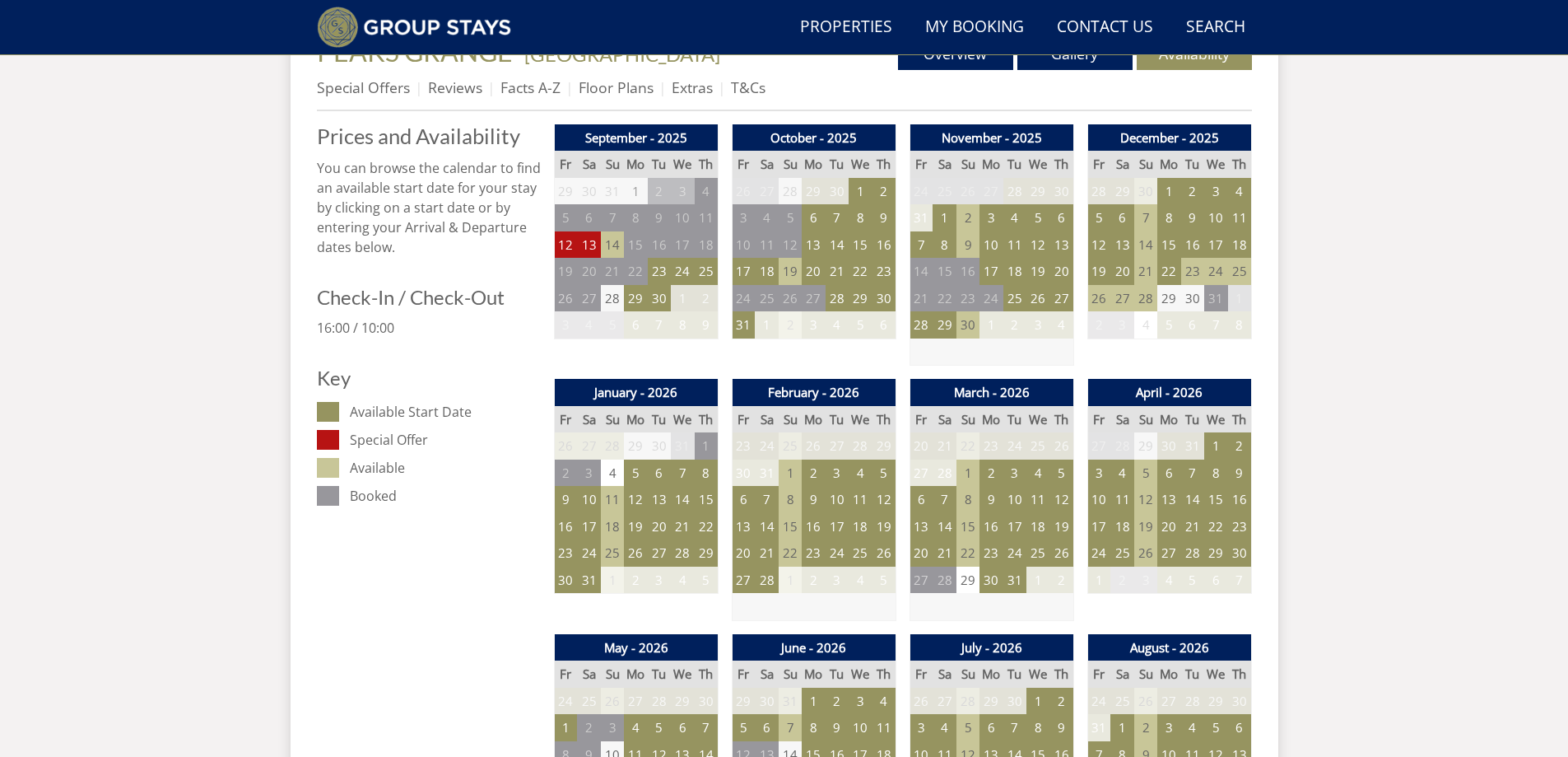
scroll to position [809, 0]
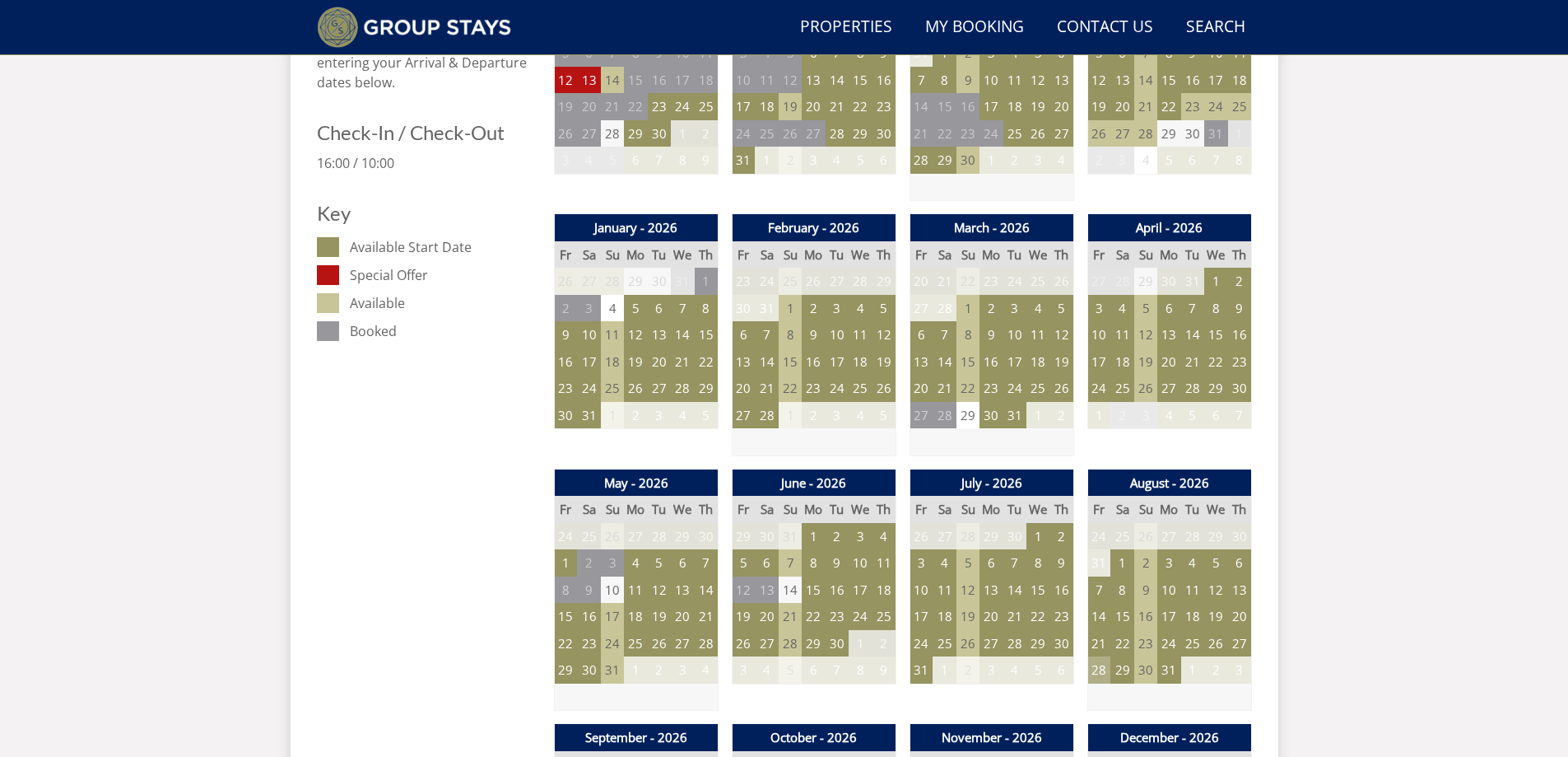
click at [1100, 674] on td "28" at bounding box center [1099, 669] width 23 height 27
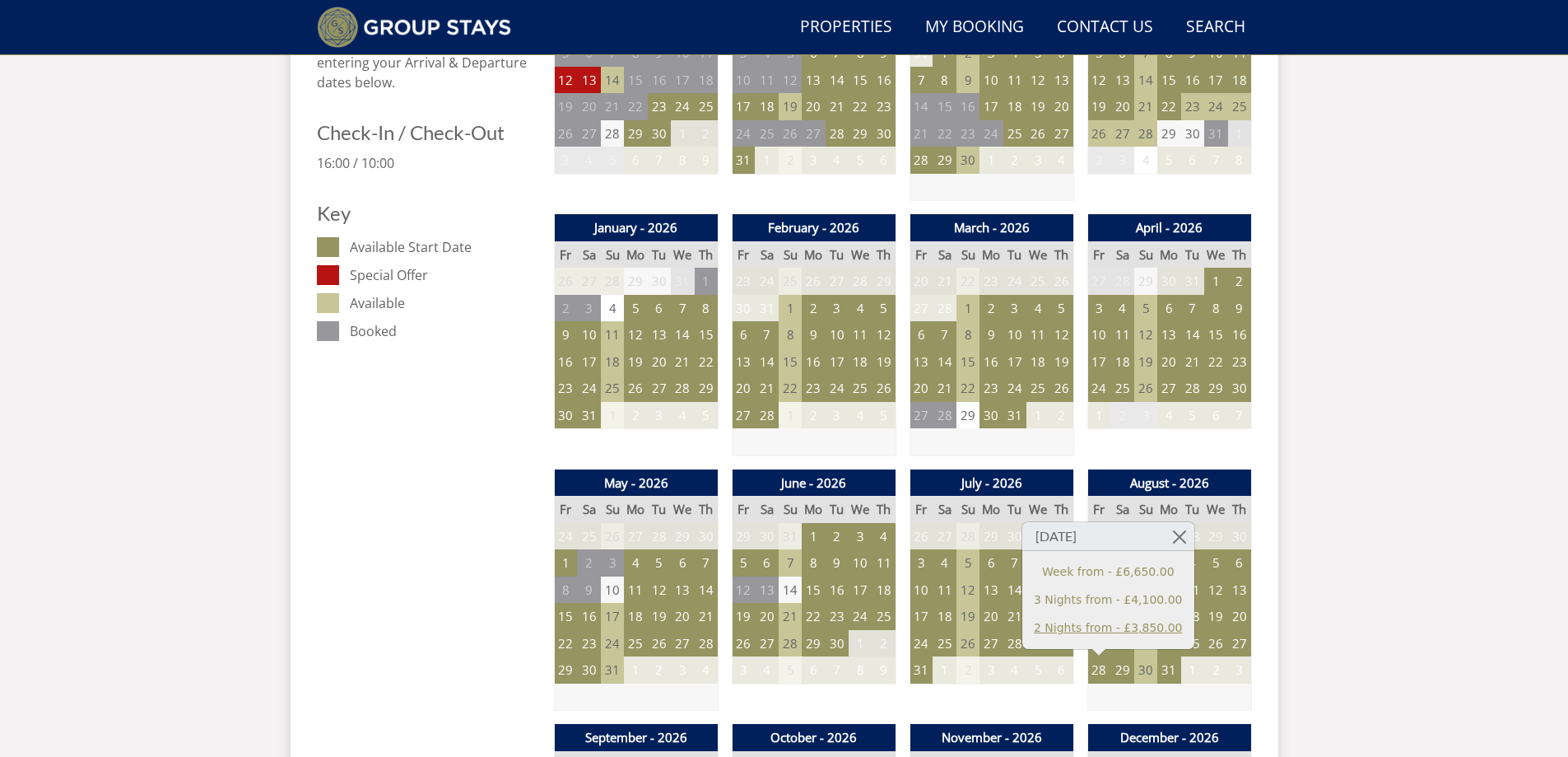
click at [1088, 626] on link "2 Nights from - £3,850.00" at bounding box center [1108, 627] width 149 height 17
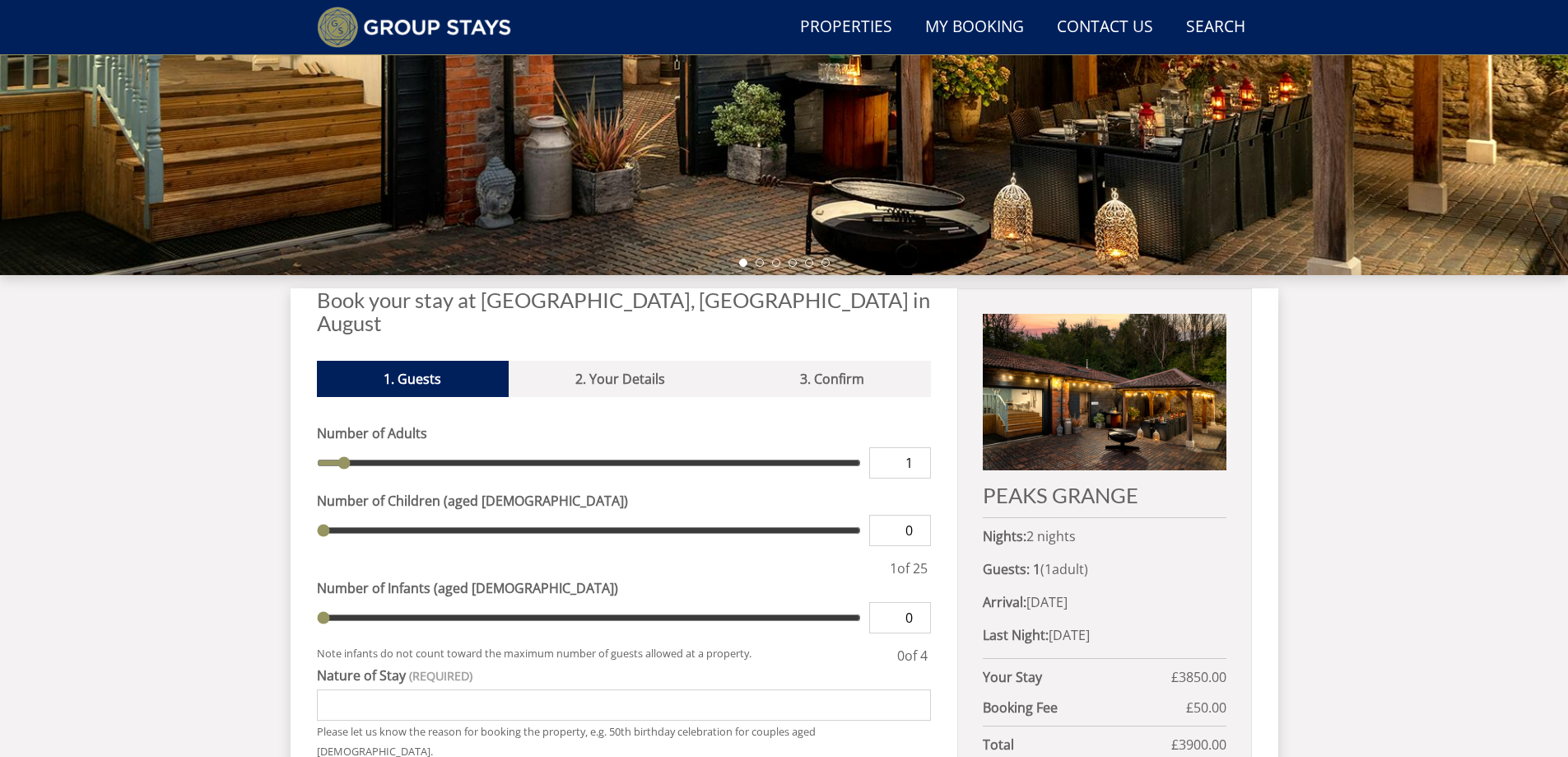
scroll to position [393, 0]
type input "2"
type input "3"
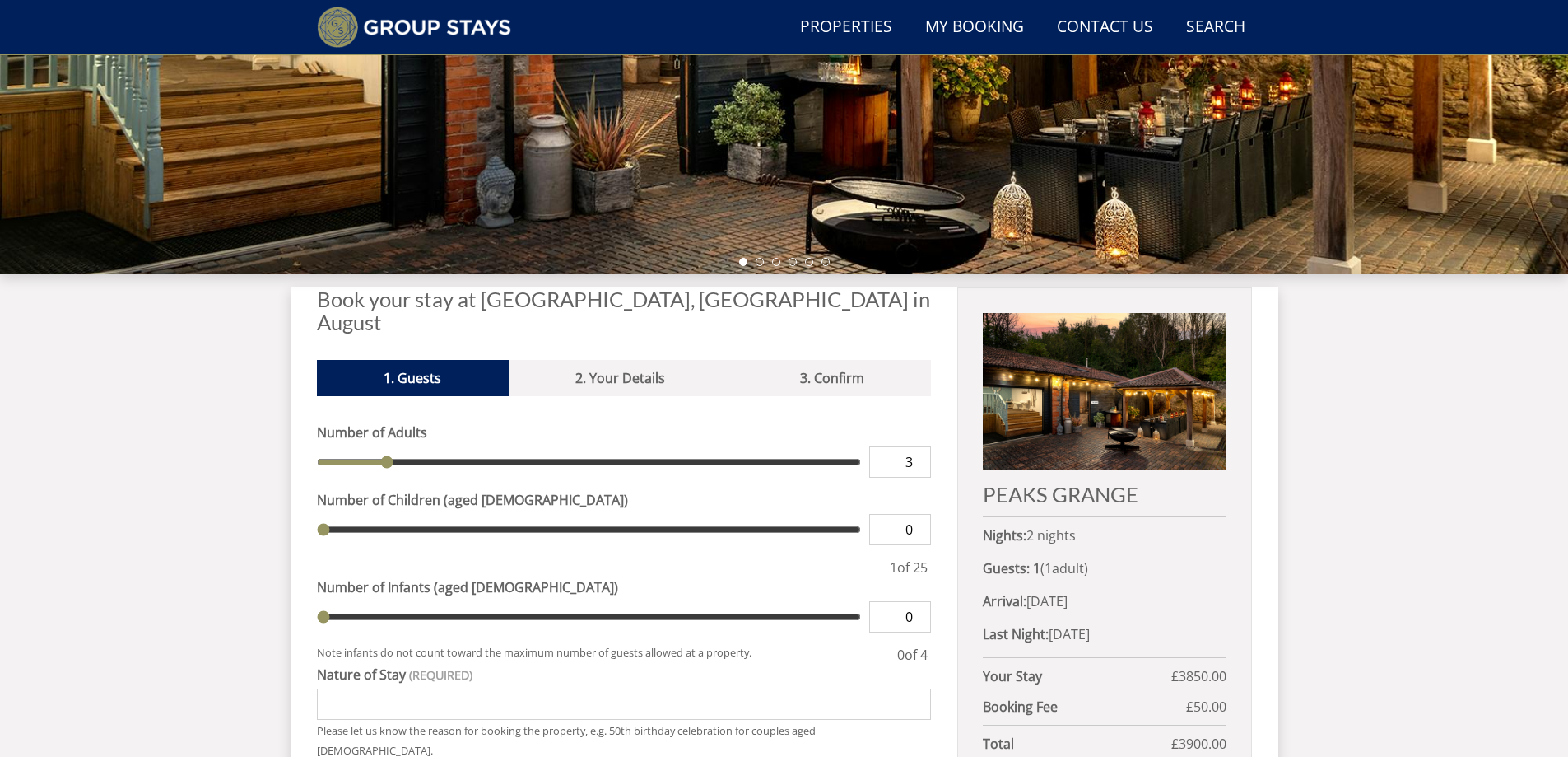
type input "4"
type input "5"
type input "6"
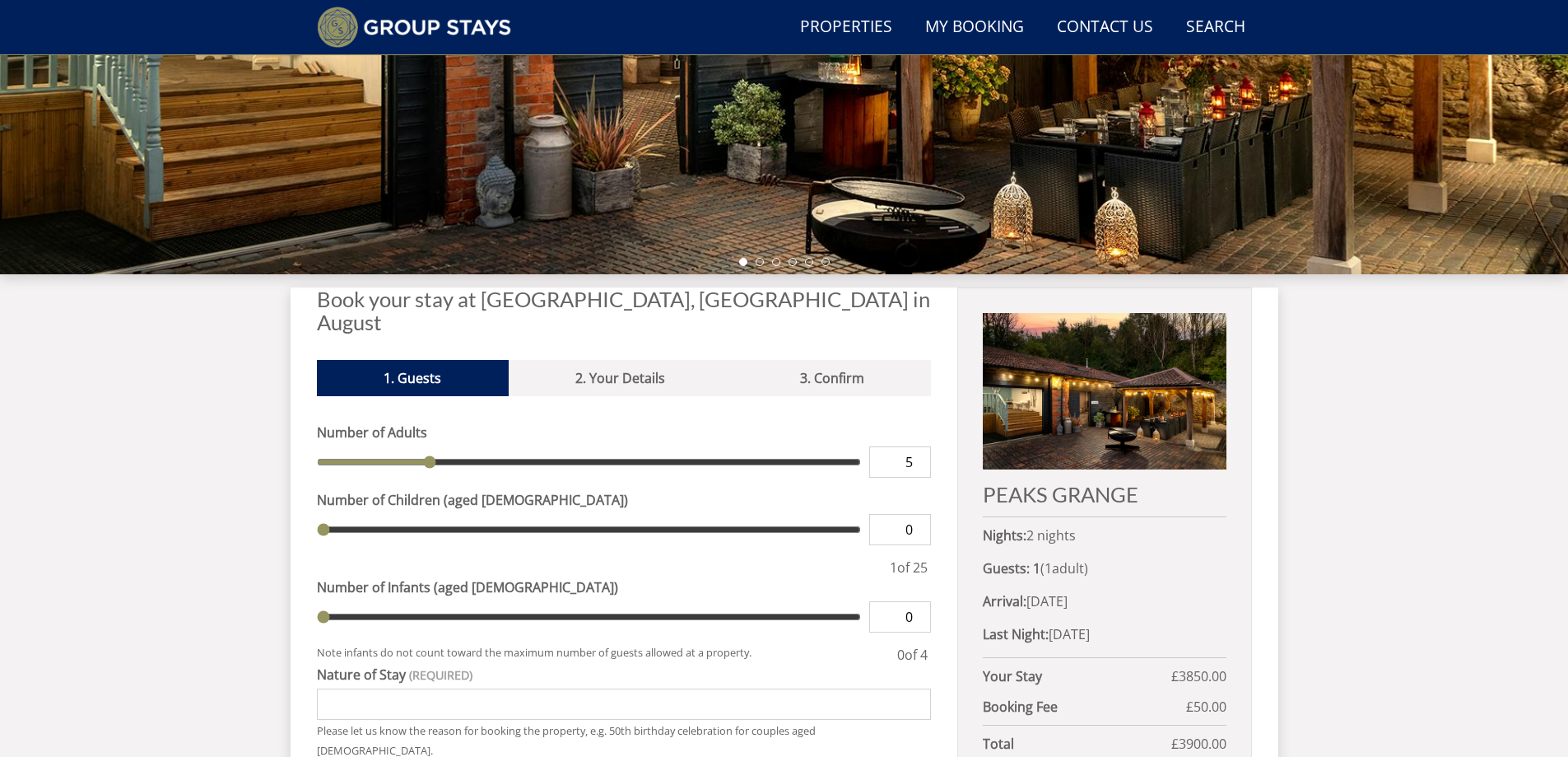
type input "6"
type input "7"
type input "8"
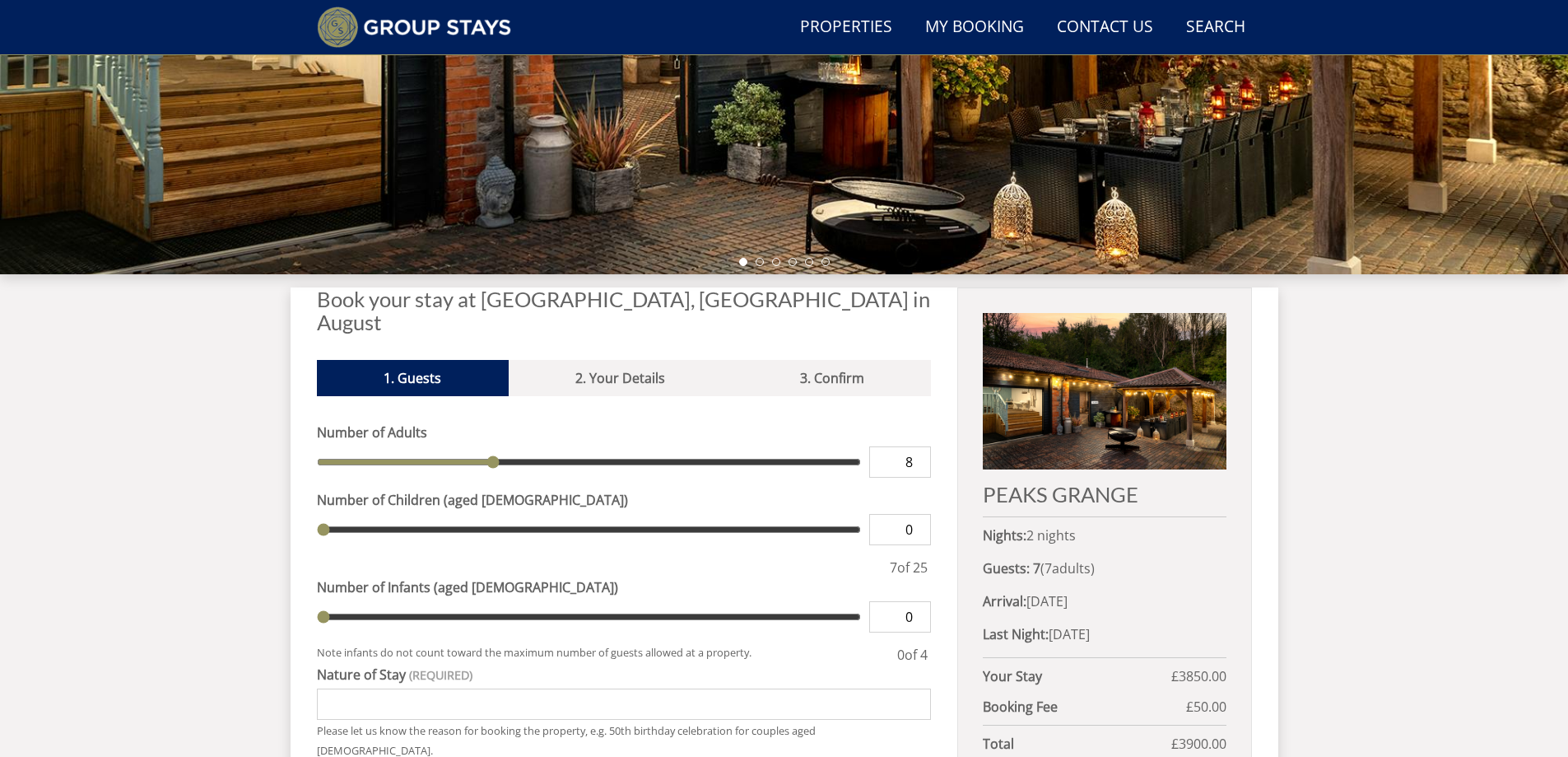
type input "9"
type input "10"
type input "11"
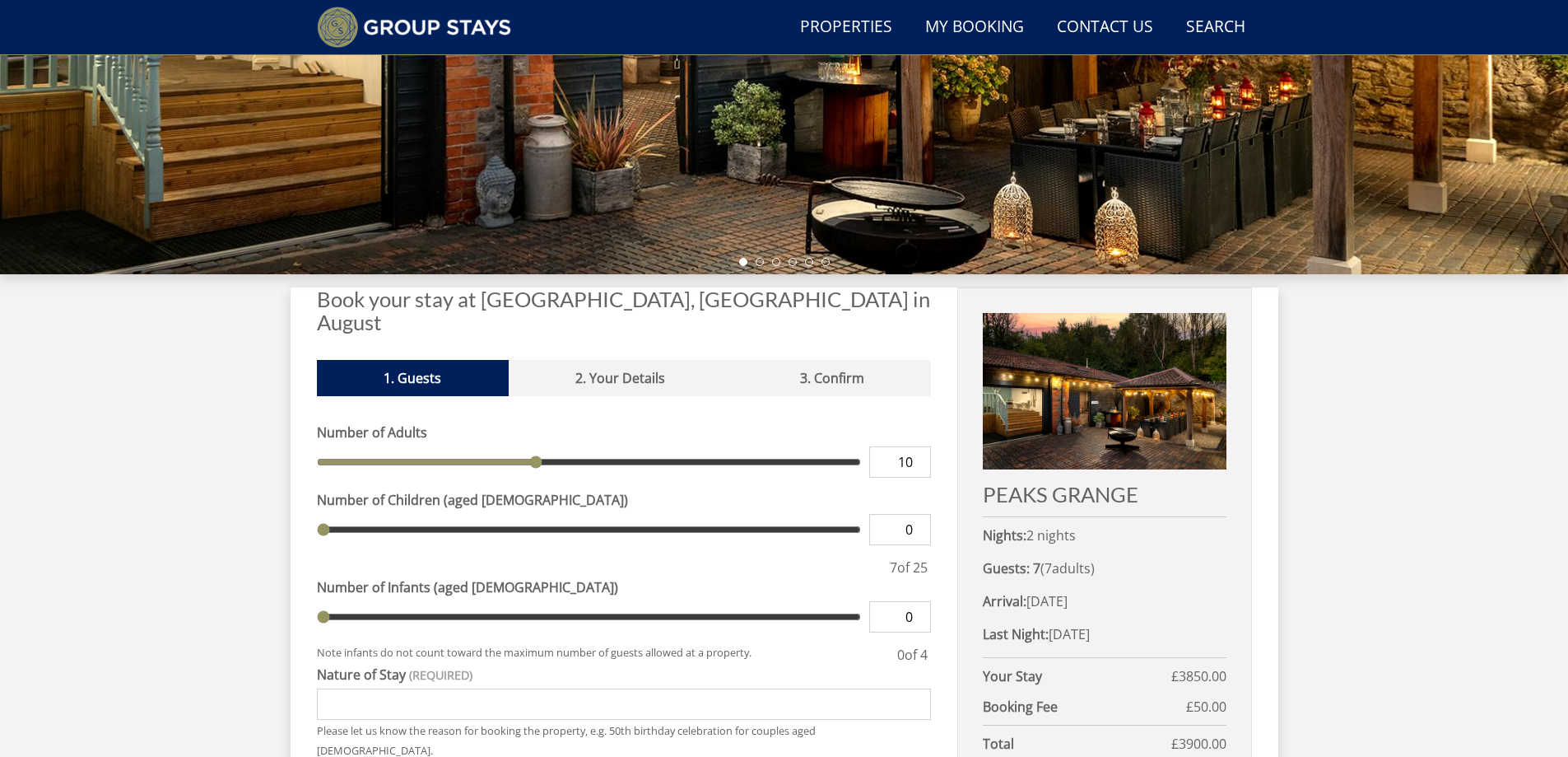
type input "11"
type input "12"
type input "13"
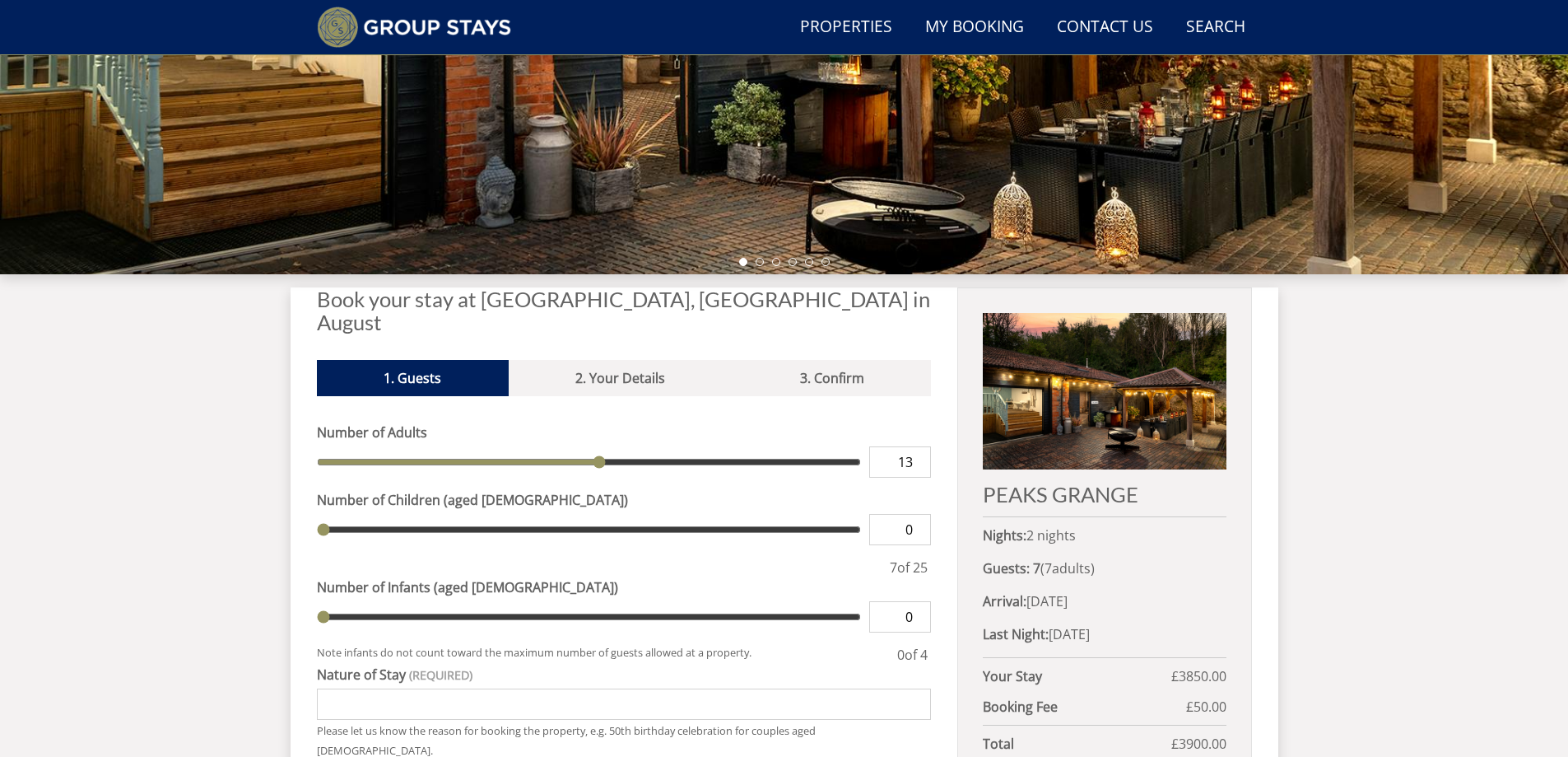
type input "14"
type input "15"
type input "16"
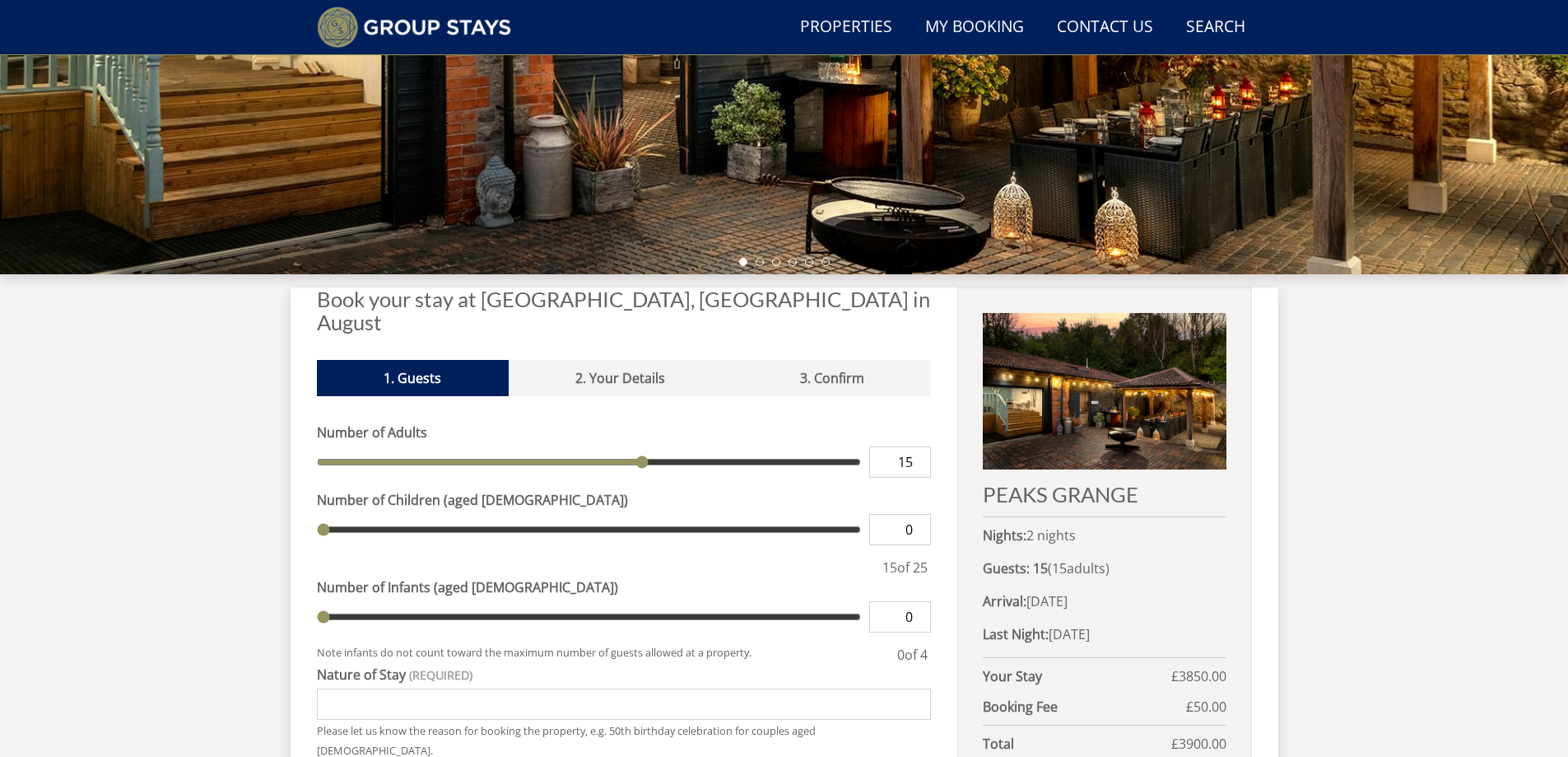
type input "16"
type input "17"
type input "18"
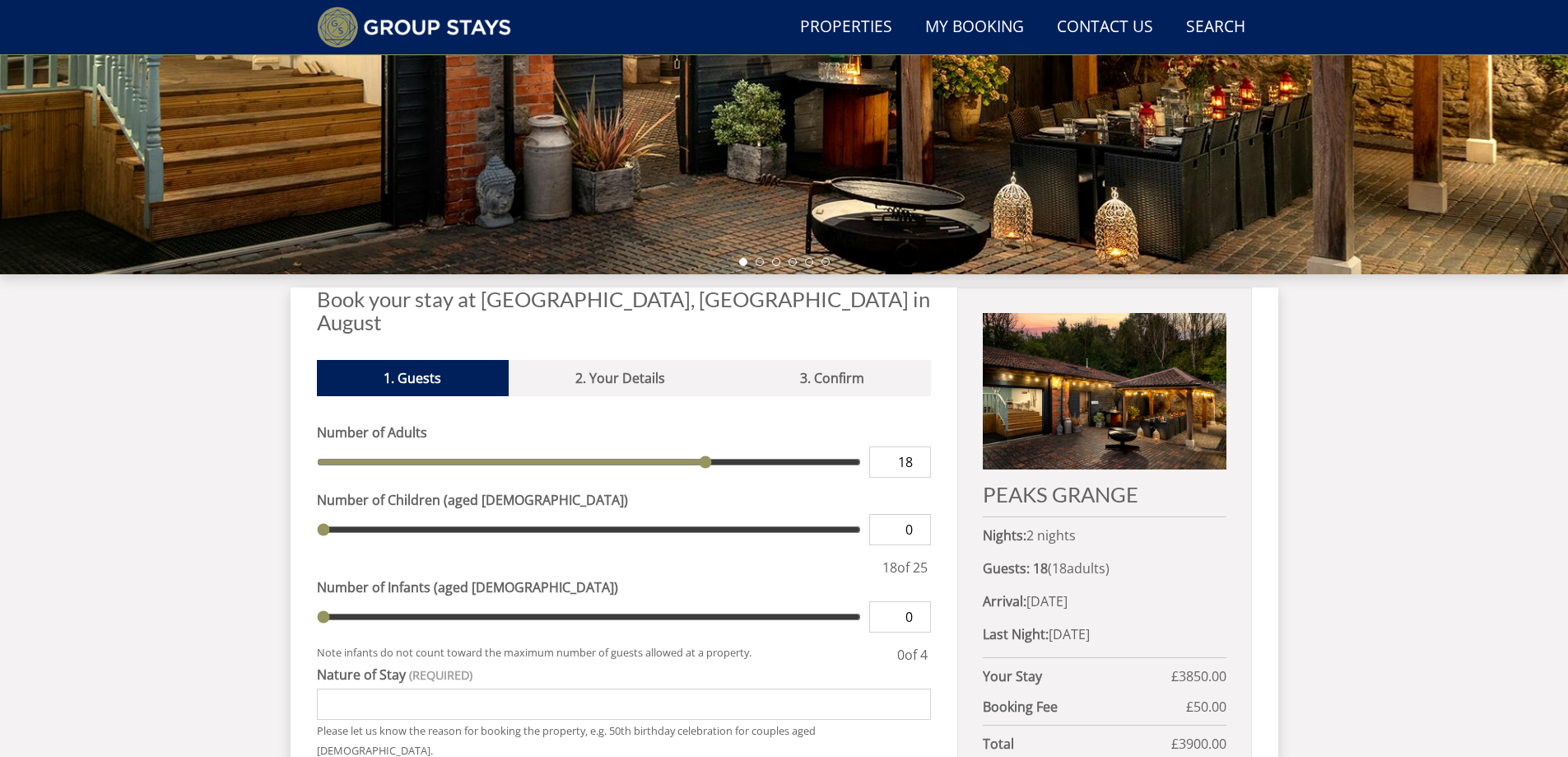
type input "19"
type input "20"
type input "21"
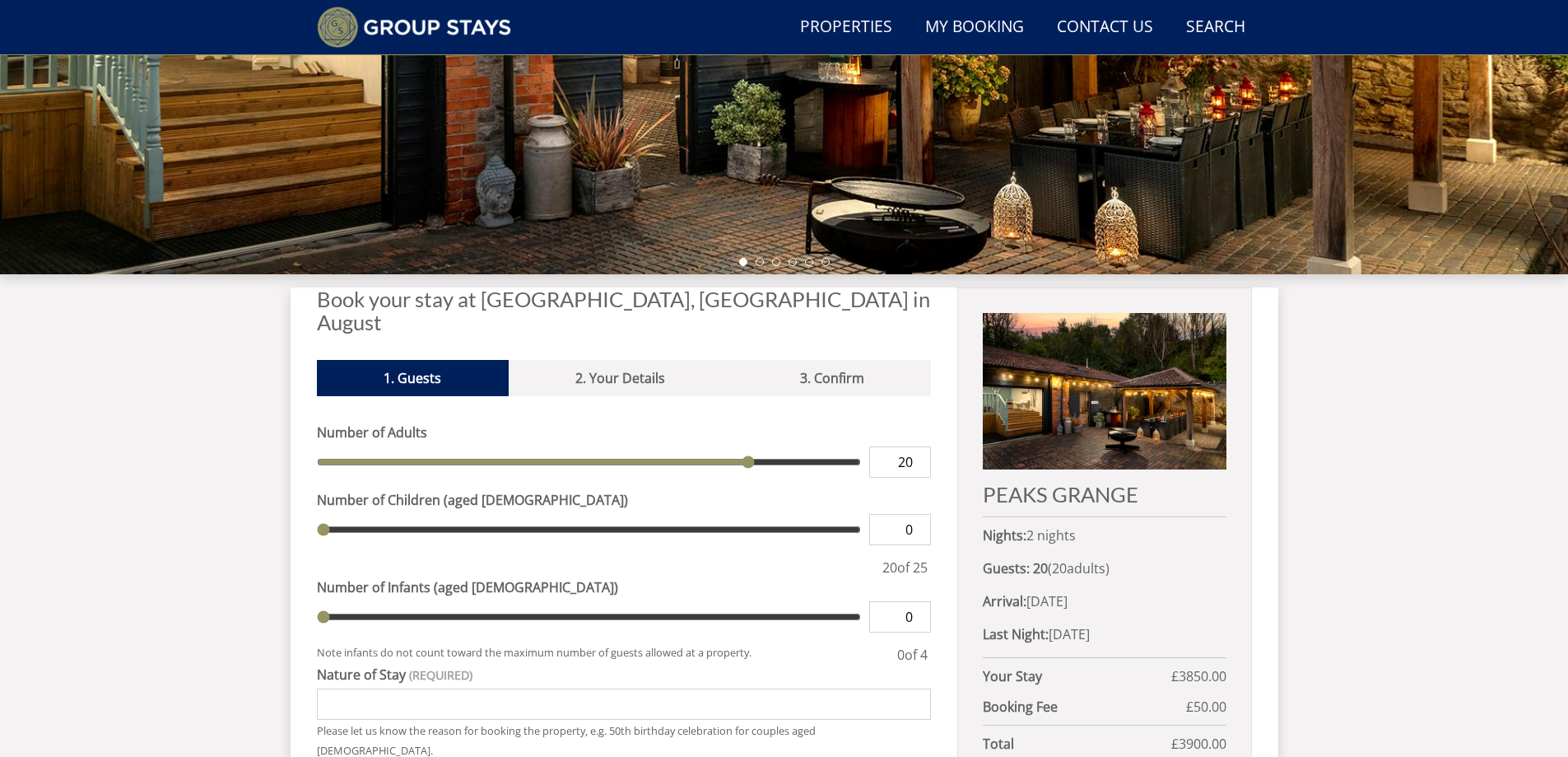
type input "21"
type input "22"
type input "23"
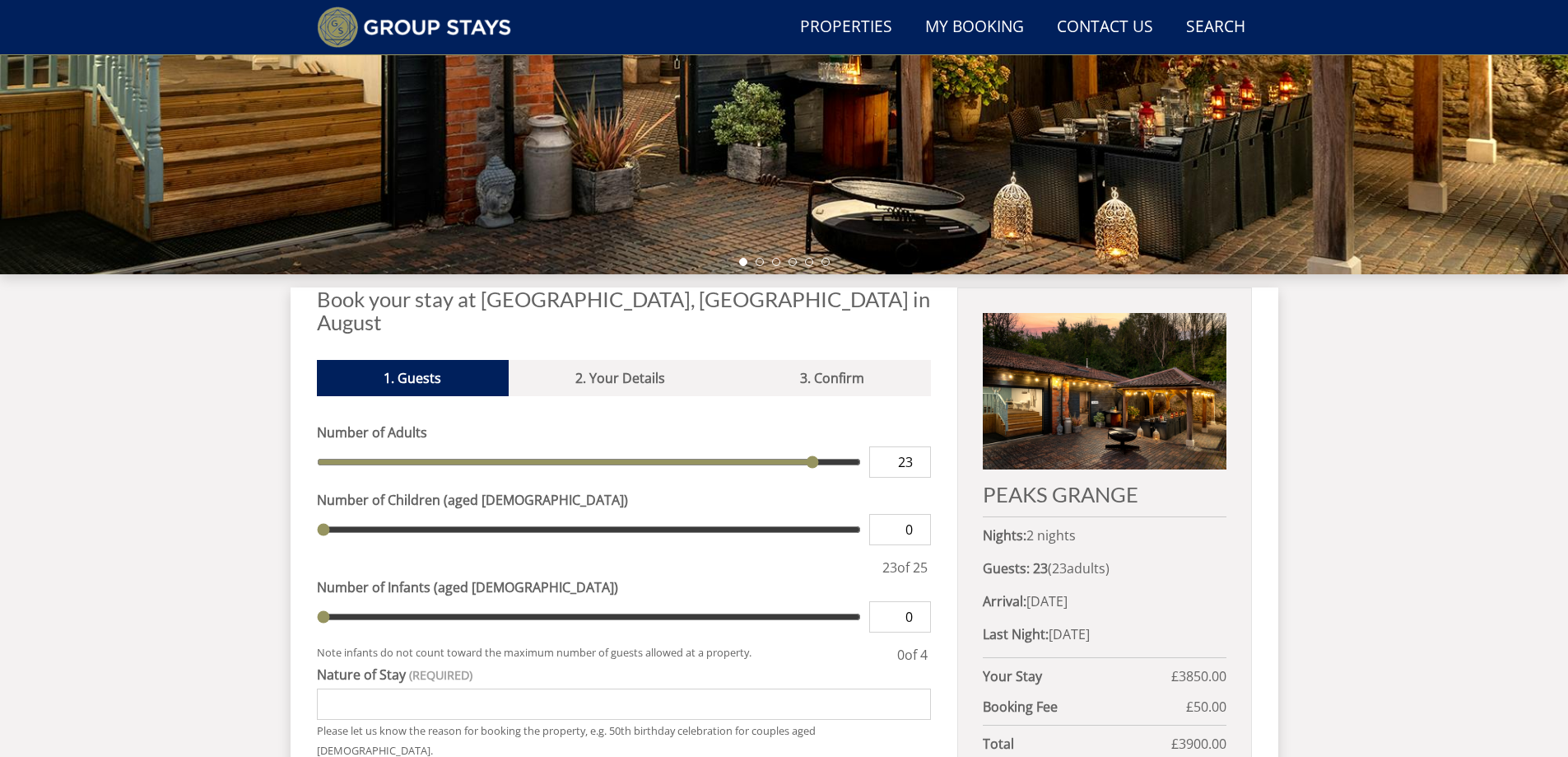
drag, startPoint x: 345, startPoint y: 444, endPoint x: 810, endPoint y: 449, distance: 465.0
click at [810, 449] on input "range" at bounding box center [590, 461] width 545 height 31
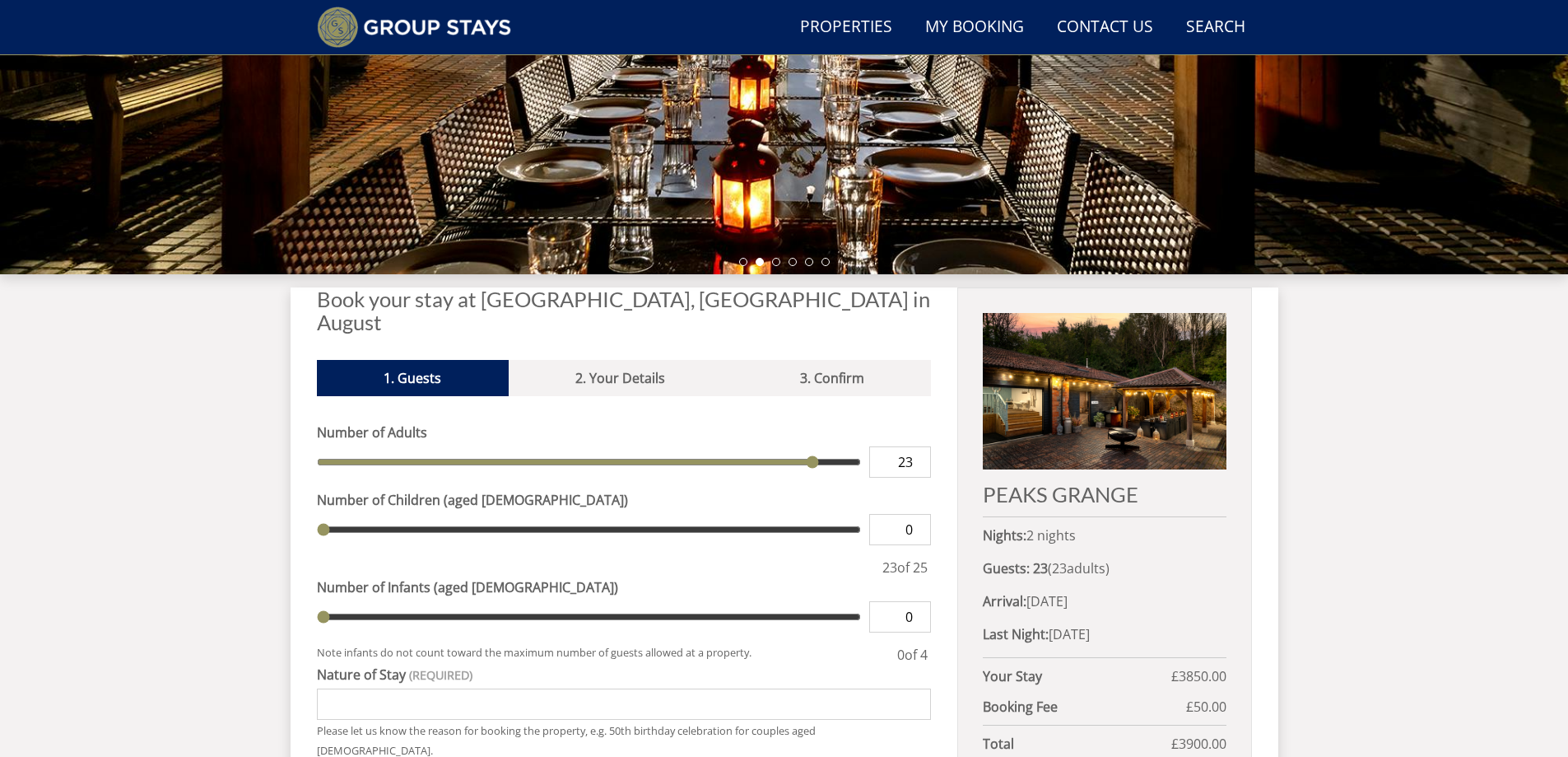
type input "24"
type input "25"
drag, startPoint x: 811, startPoint y: 443, endPoint x: 888, endPoint y: 448, distance: 77.2
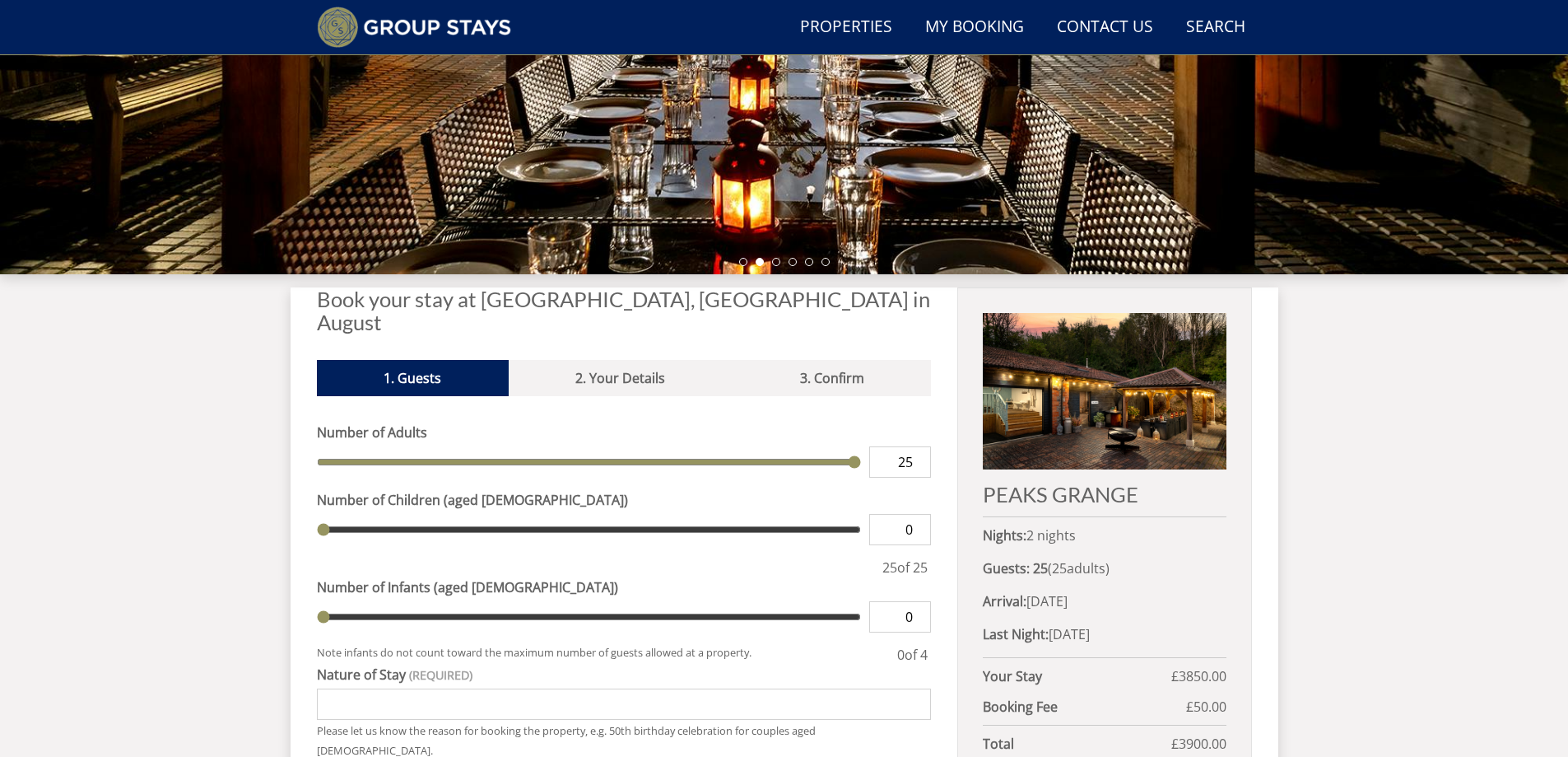
type input "25"
click at [861, 448] on input "range" at bounding box center [590, 461] width 545 height 31
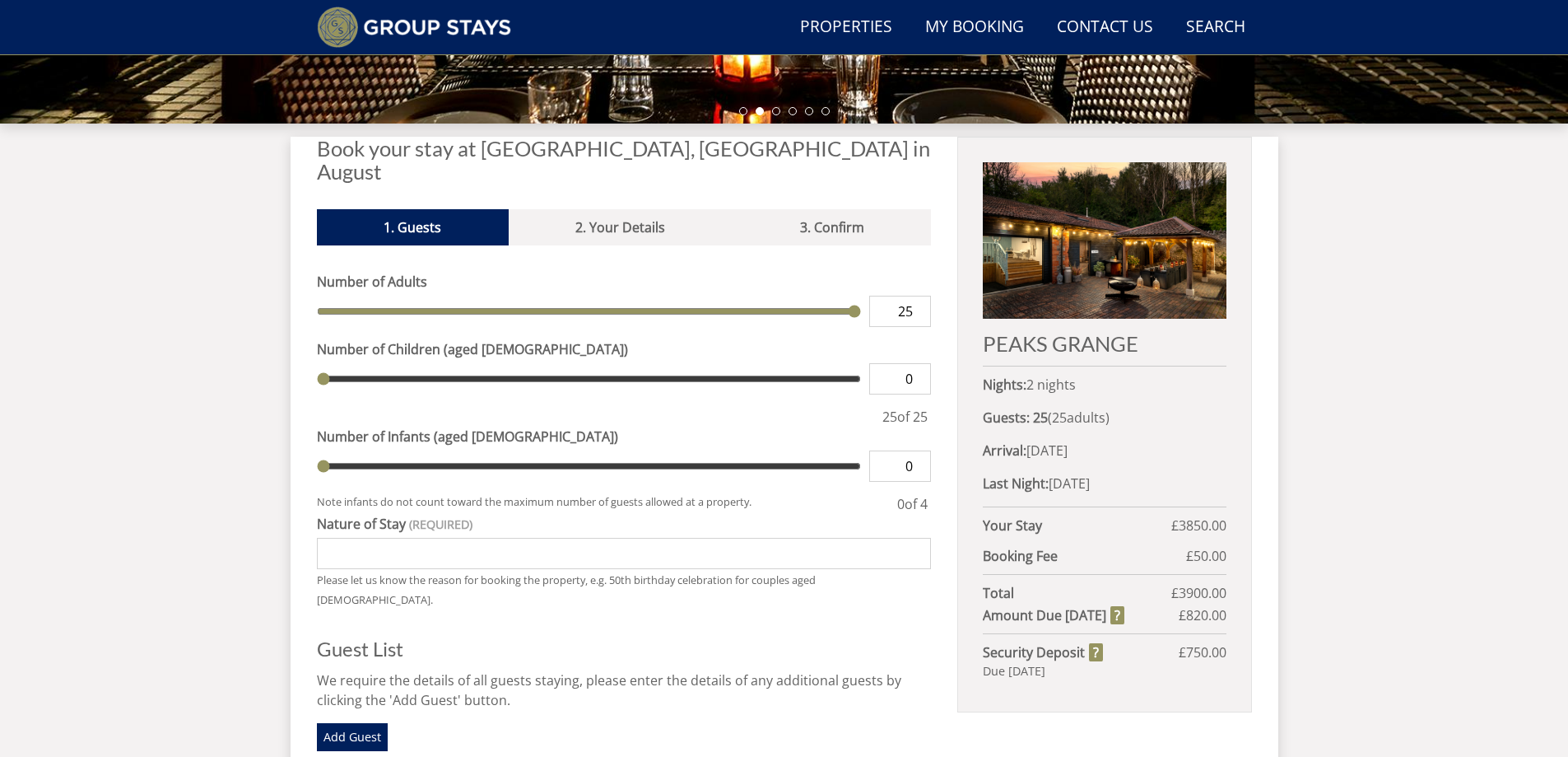
scroll to position [559, 0]
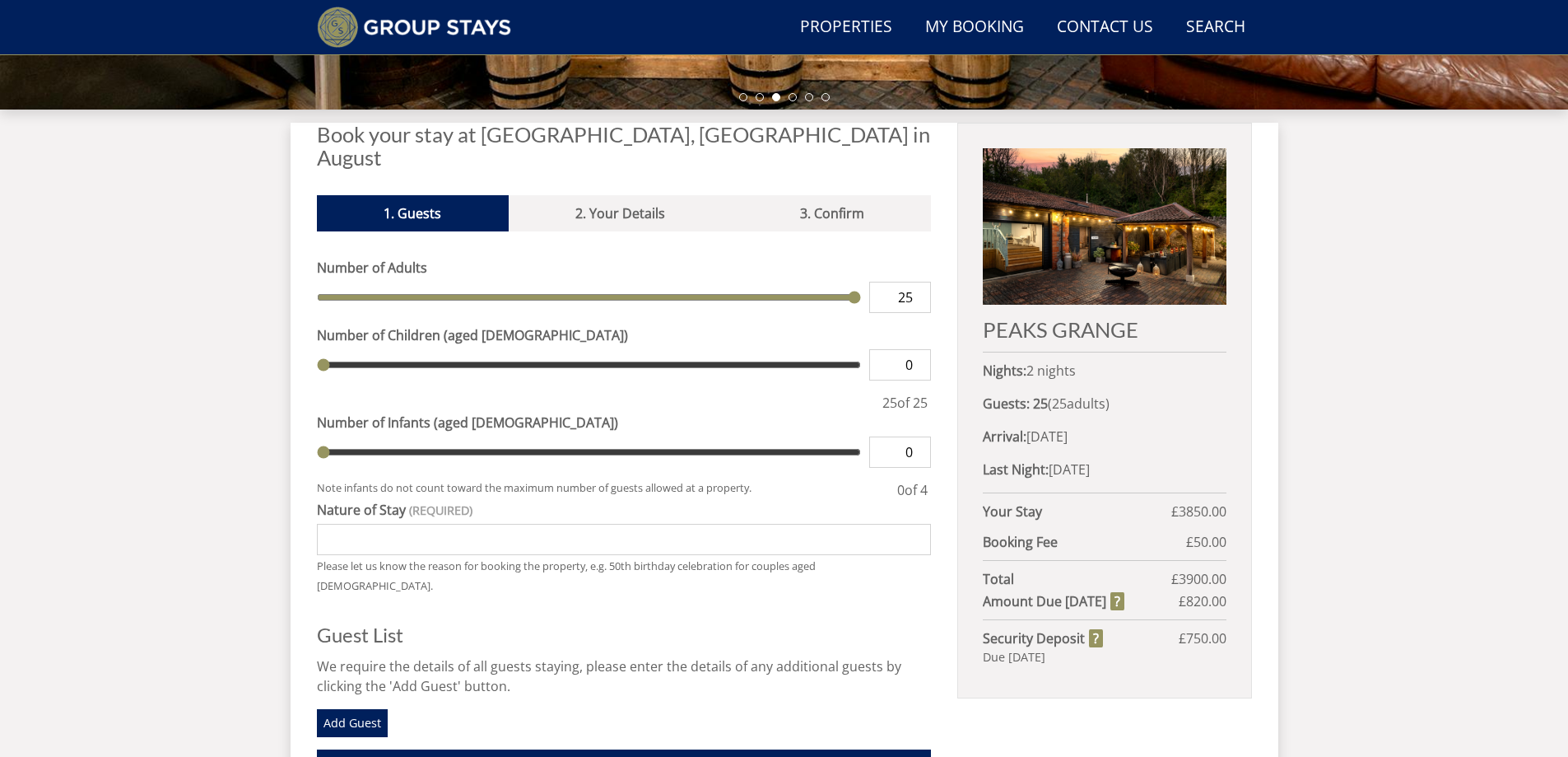
click at [429, 524] on input "Nature of Stay" at bounding box center [625, 539] width 615 height 31
type input "h"
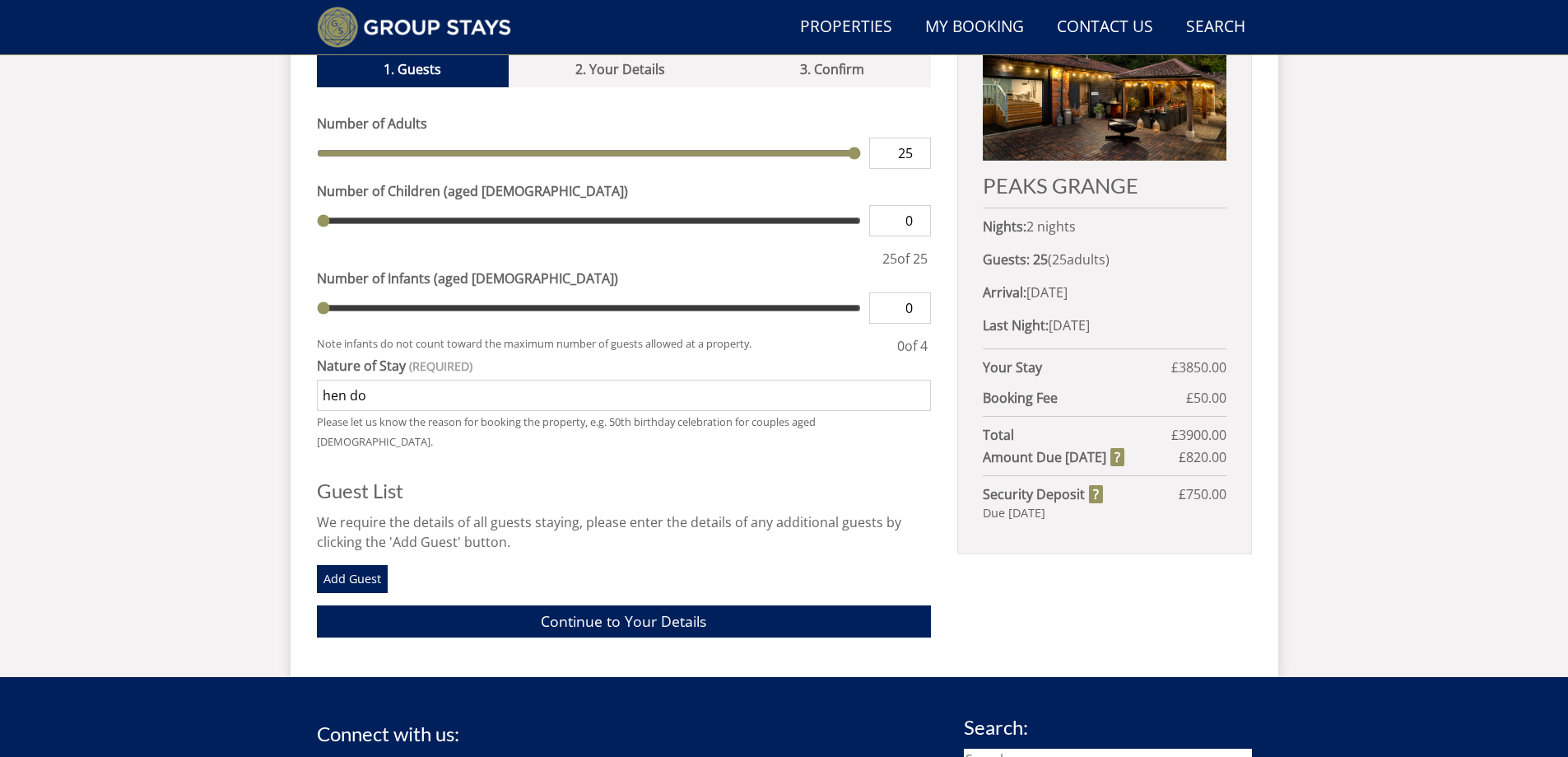
scroll to position [723, 0]
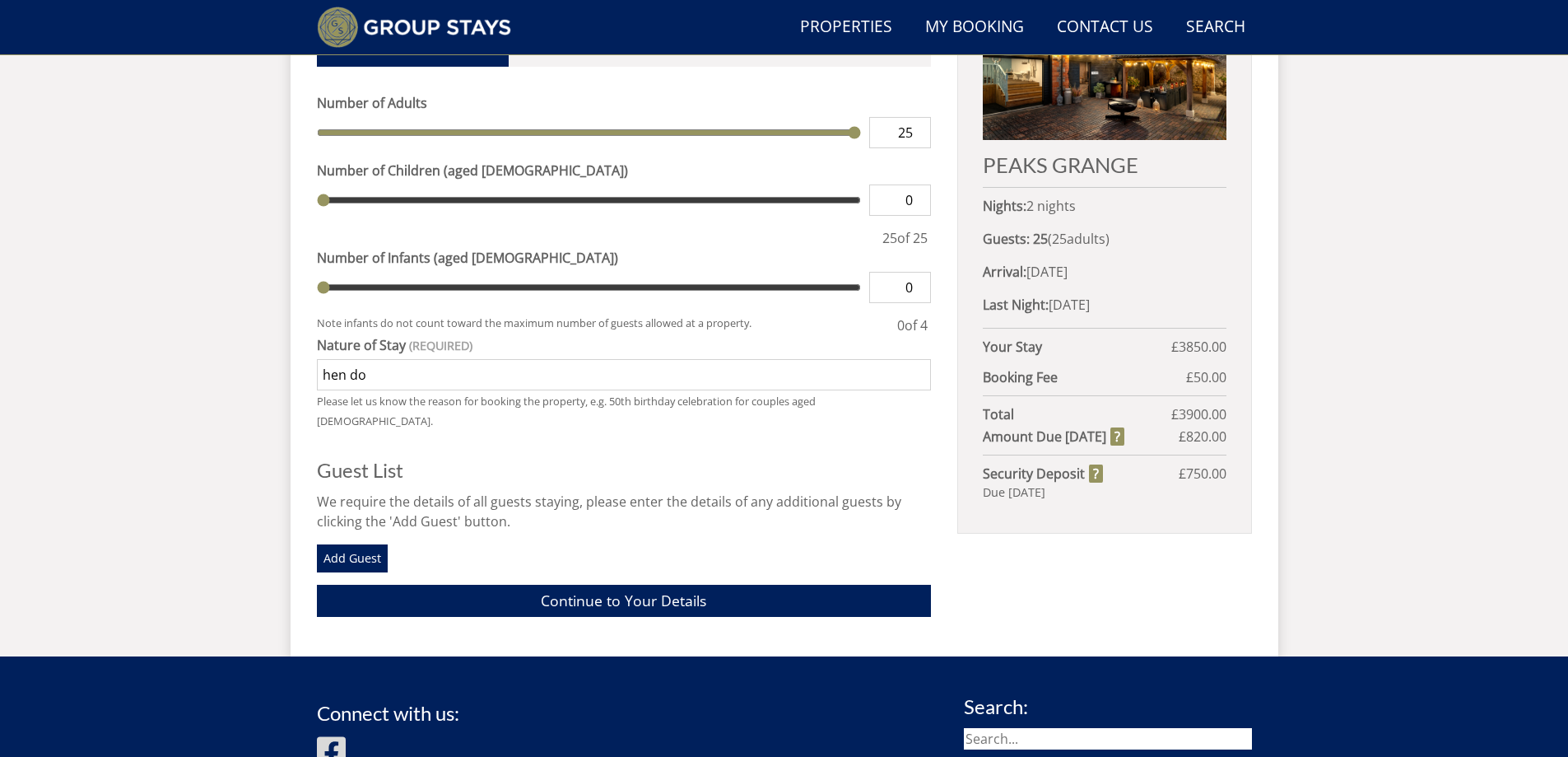
type input "hen do"
type input "24"
drag, startPoint x: 854, startPoint y: 107, endPoint x: 840, endPoint y: 113, distance: 15.2
click at [840, 117] on input "range" at bounding box center [590, 132] width 545 height 31
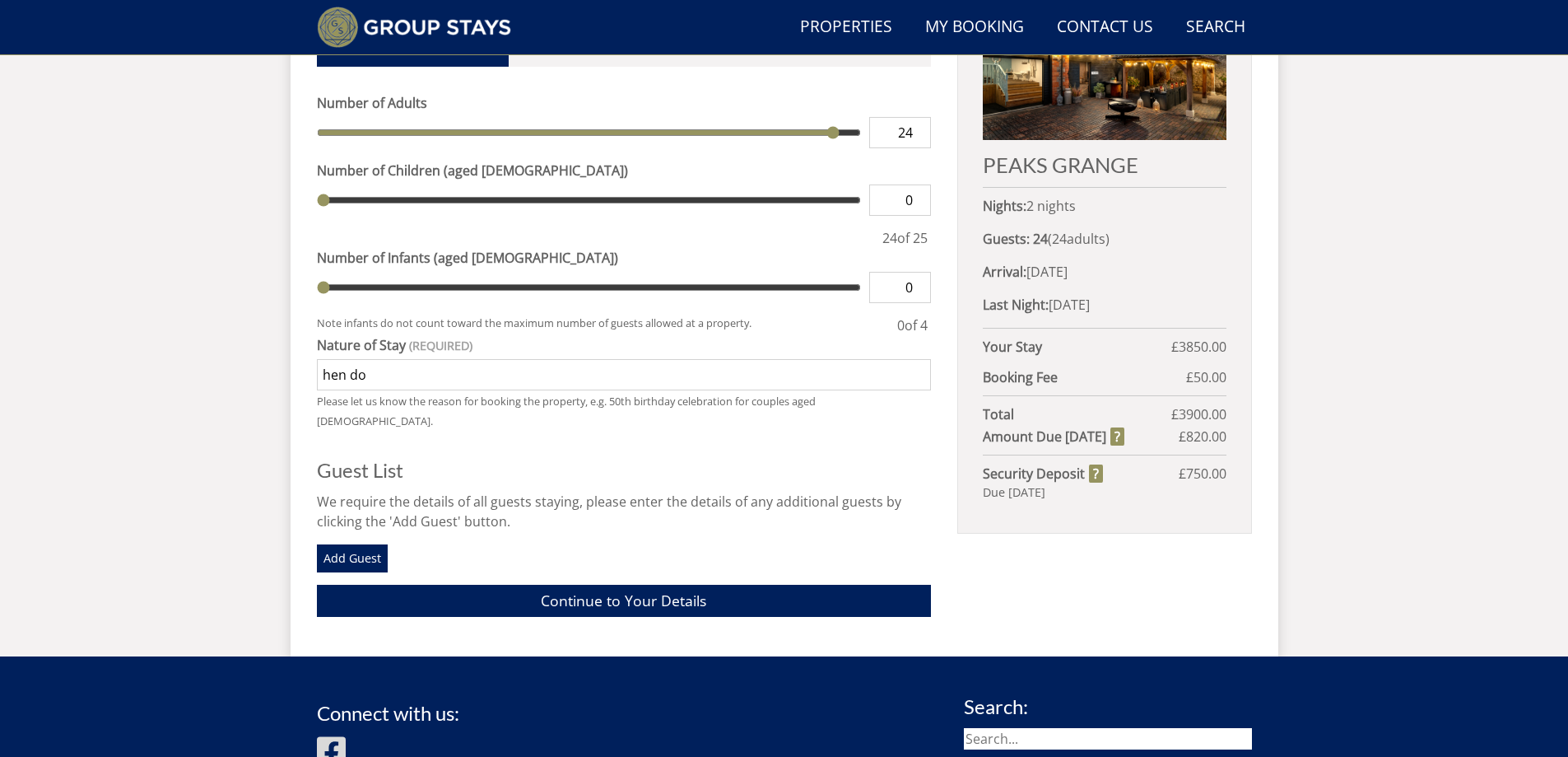
type input "25"
drag, startPoint x: 831, startPoint y: 112, endPoint x: 854, endPoint y: 110, distance: 23.1
type input "25"
click at [854, 117] on input "range" at bounding box center [590, 132] width 545 height 31
